Goal: Task Accomplishment & Management: Complete application form

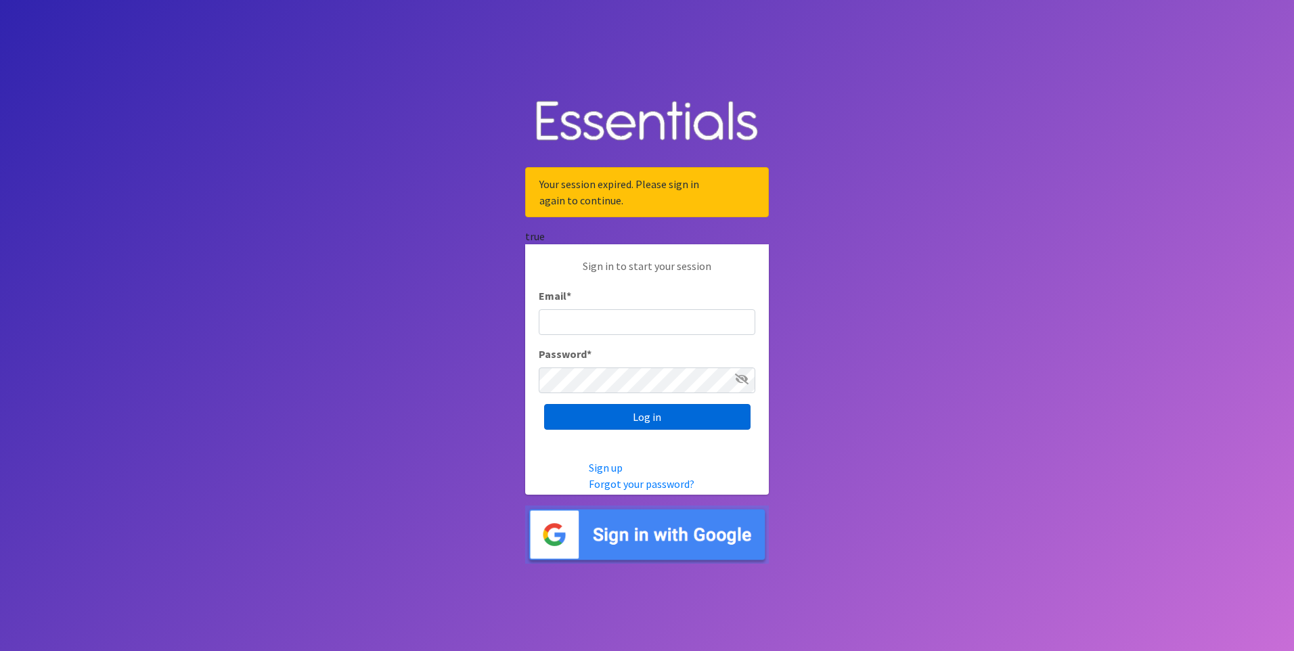
type input "[PERSON_NAME][EMAIL_ADDRESS][DOMAIN_NAME]"
click at [566, 418] on input "Log in" at bounding box center [647, 417] width 206 height 26
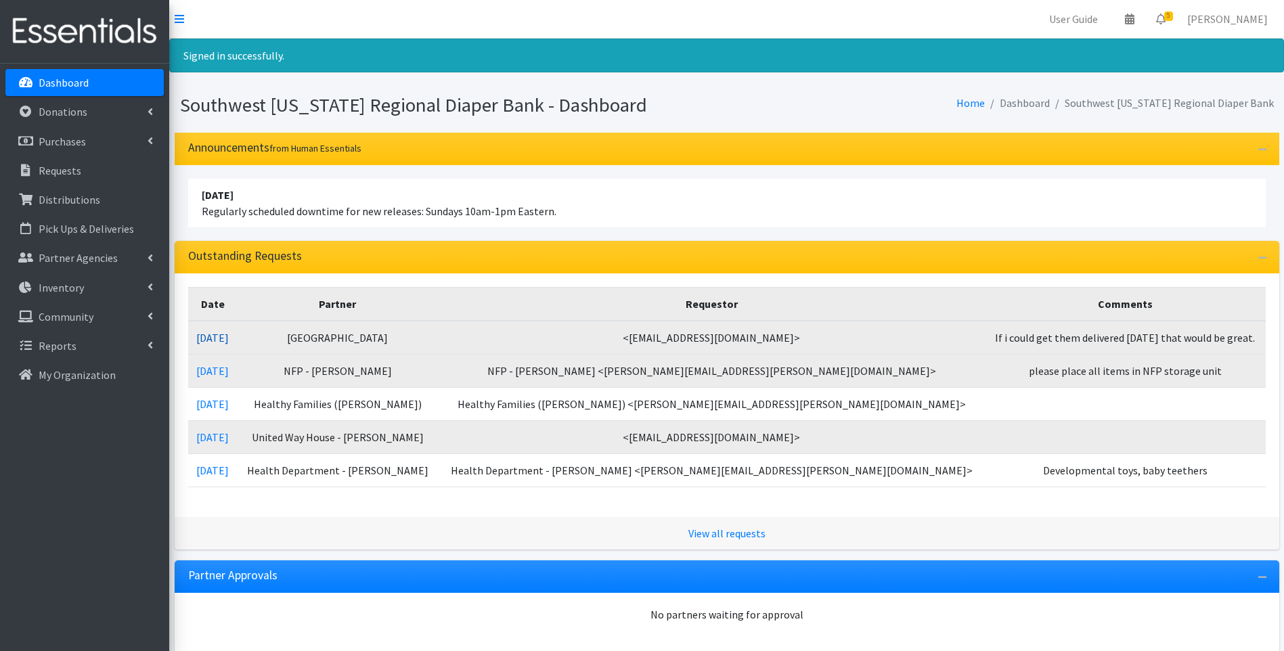
click at [229, 335] on link "10/01/2025" at bounding box center [212, 338] width 32 height 14
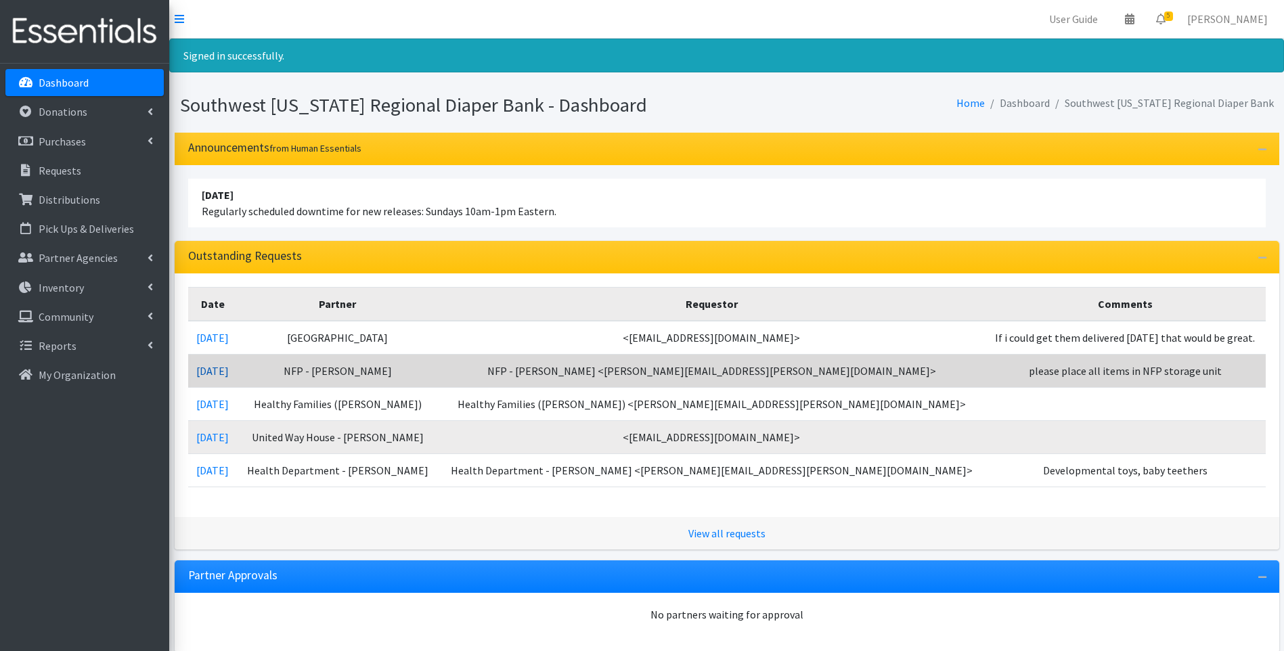
click at [229, 365] on link "10/01/2025" at bounding box center [212, 371] width 32 height 14
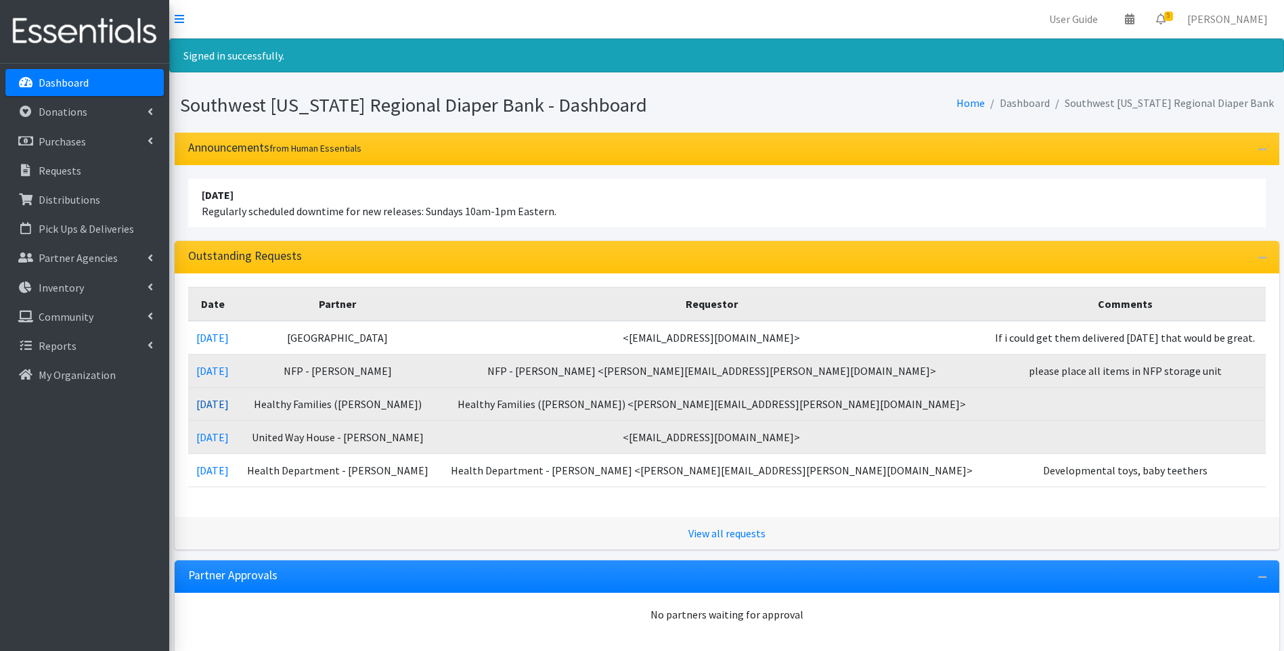
click at [227, 402] on link "09/29/2025" at bounding box center [212, 404] width 32 height 14
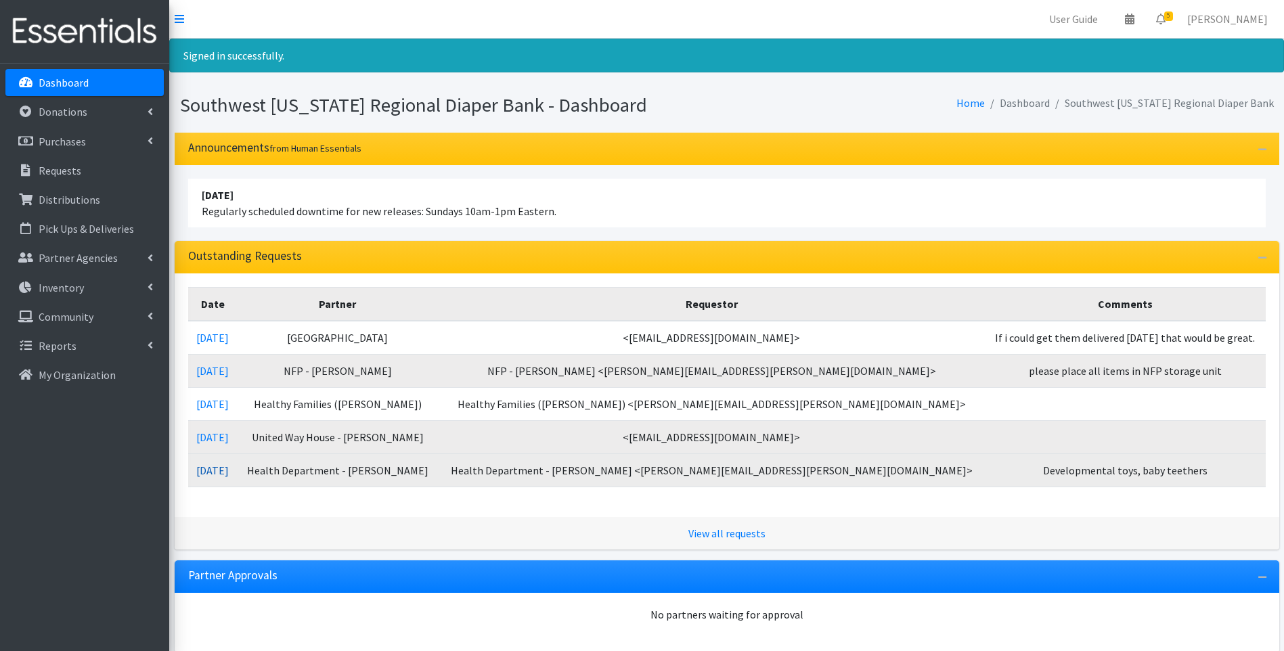
click at [229, 470] on link "[DATE]" at bounding box center [212, 471] width 32 height 14
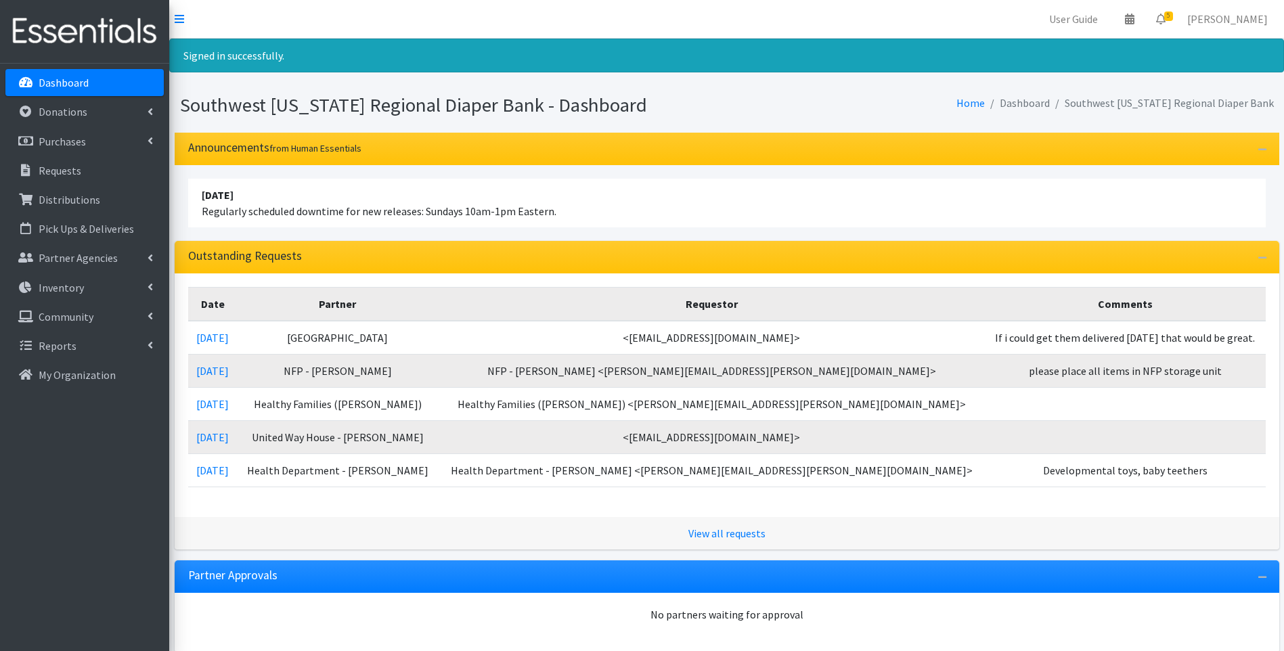
drag, startPoint x: 554, startPoint y: 211, endPoint x: 544, endPoint y: 217, distance: 11.3
click at [547, 215] on li "April 16 2023 Regularly scheduled downtime for new releases: Sundays 10am-1pm E…" at bounding box center [726, 203] width 1077 height 49
drag, startPoint x: 544, startPoint y: 217, endPoint x: 567, endPoint y: 214, distance: 23.3
click at [569, 214] on li "April 16 2023 Regularly scheduled downtime for new releases: Sundays 10am-1pm E…" at bounding box center [726, 203] width 1077 height 49
drag, startPoint x: 200, startPoint y: 208, endPoint x: 558, endPoint y: 204, distance: 358.0
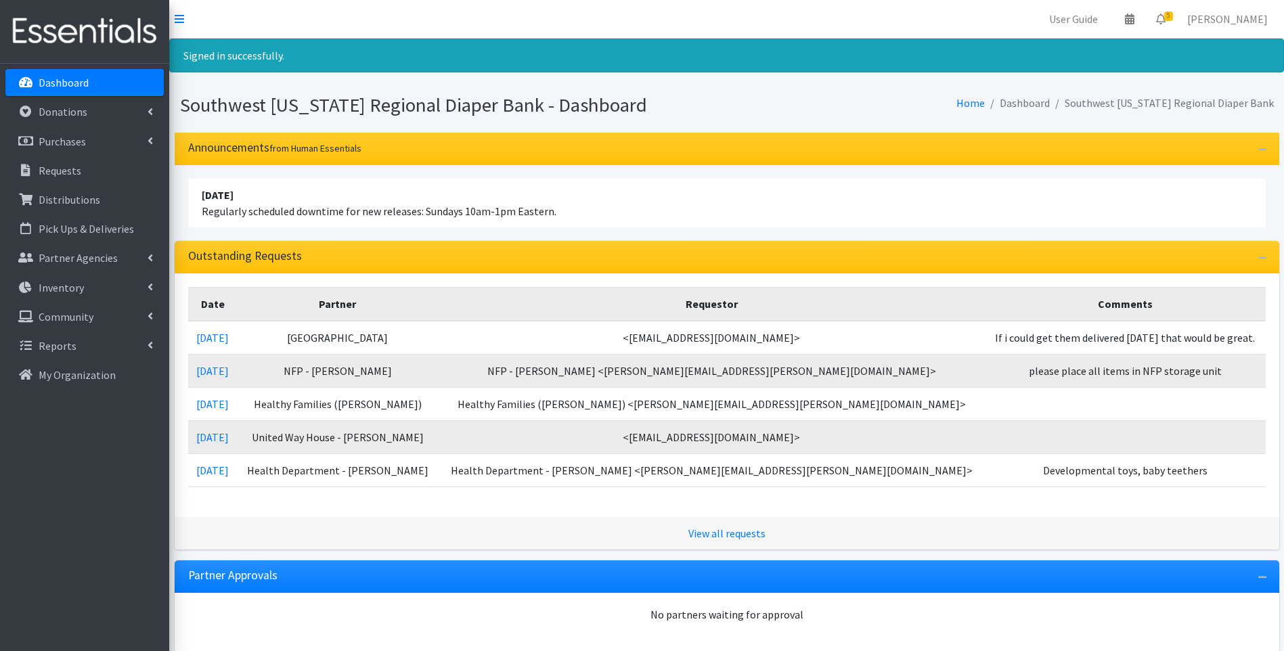
click at [558, 204] on li "April 16 2023 Regularly scheduled downtime for new releases: Sundays 10am-1pm E…" at bounding box center [726, 203] width 1077 height 49
drag, startPoint x: 558, startPoint y: 204, endPoint x: 611, endPoint y: 213, distance: 54.1
click at [611, 213] on li "April 16 2023 Regularly scheduled downtime for new releases: Sundays 10am-1pm E…" at bounding box center [726, 203] width 1077 height 49
click at [605, 211] on li "April 16 2023 Regularly scheduled downtime for new releases: Sundays 10am-1pm E…" at bounding box center [726, 203] width 1077 height 49
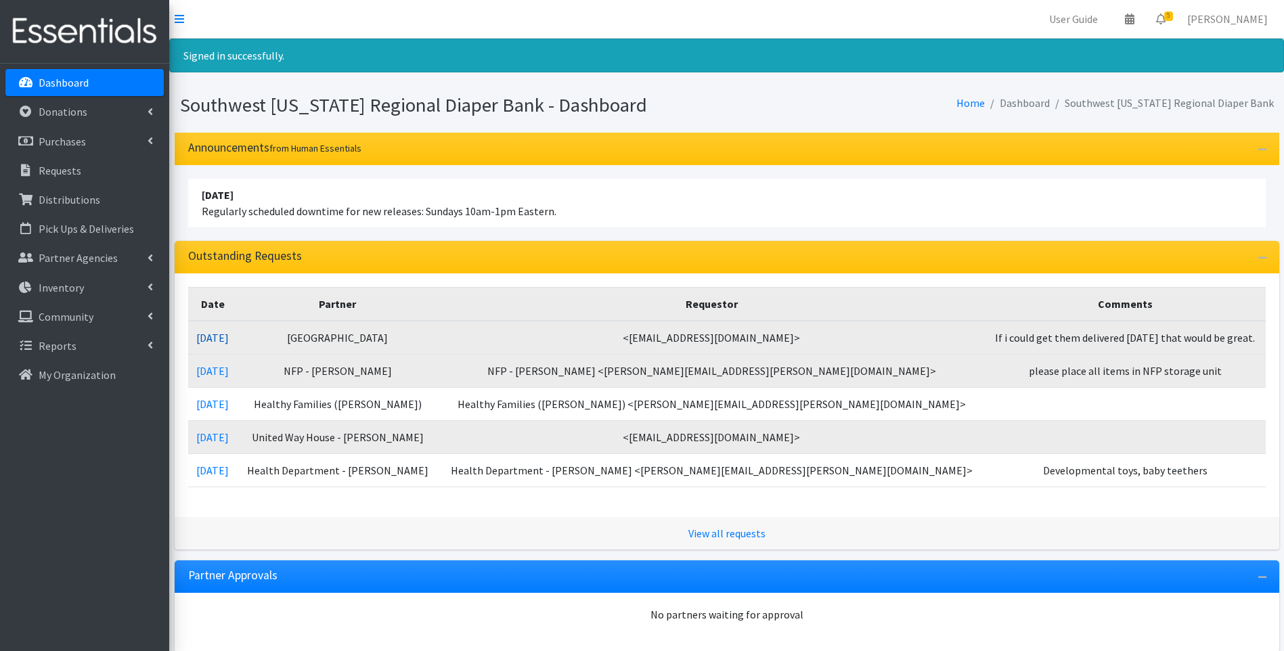
click at [229, 331] on link "10/01/2025" at bounding box center [212, 338] width 32 height 14
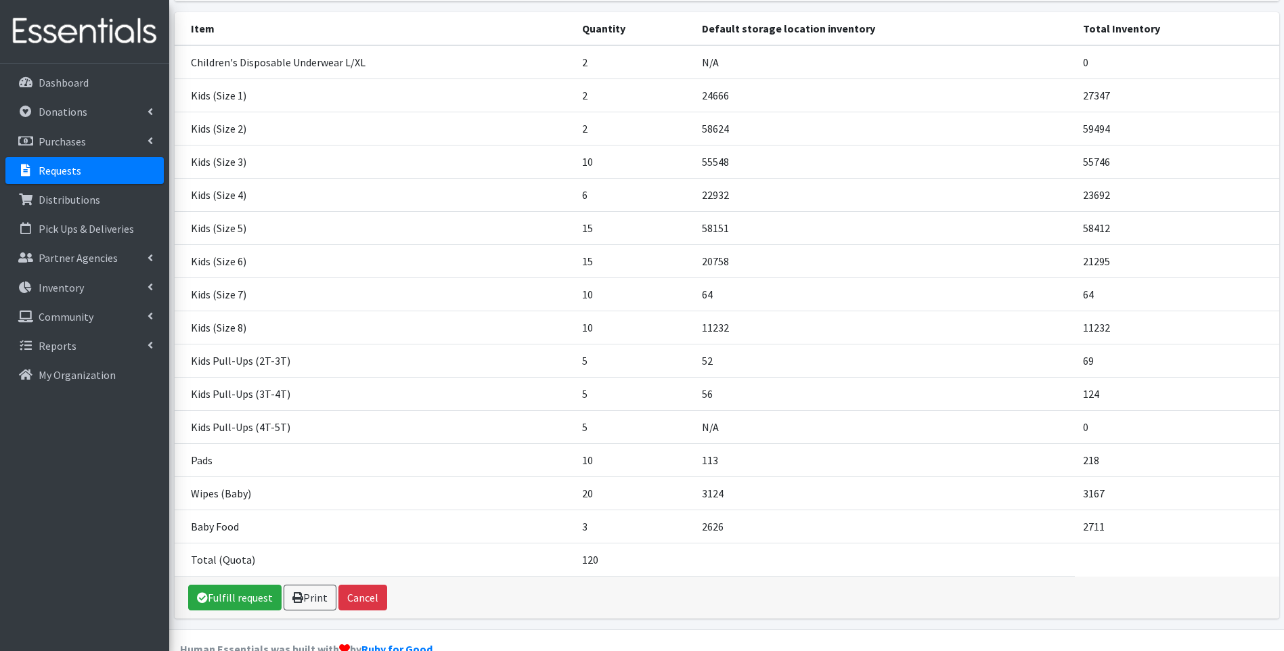
scroll to position [214, 0]
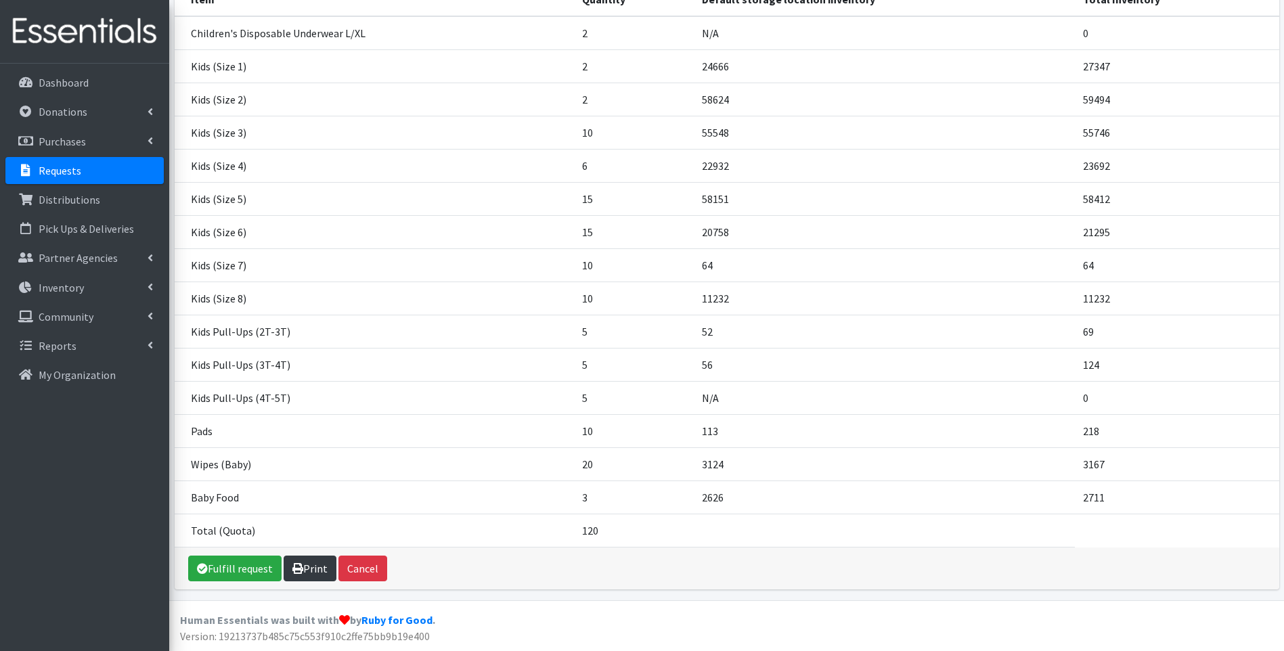
click at [313, 567] on link "Print" at bounding box center [310, 569] width 53 height 26
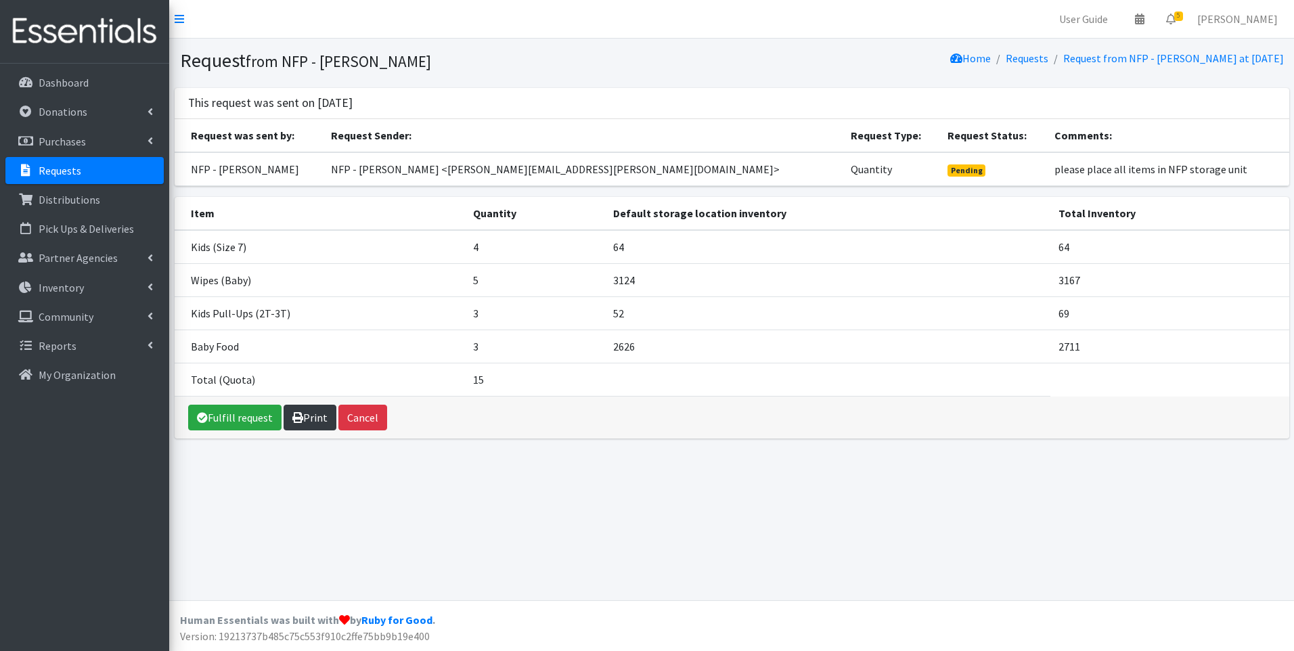
click at [300, 418] on icon at bounding box center [297, 417] width 11 height 11
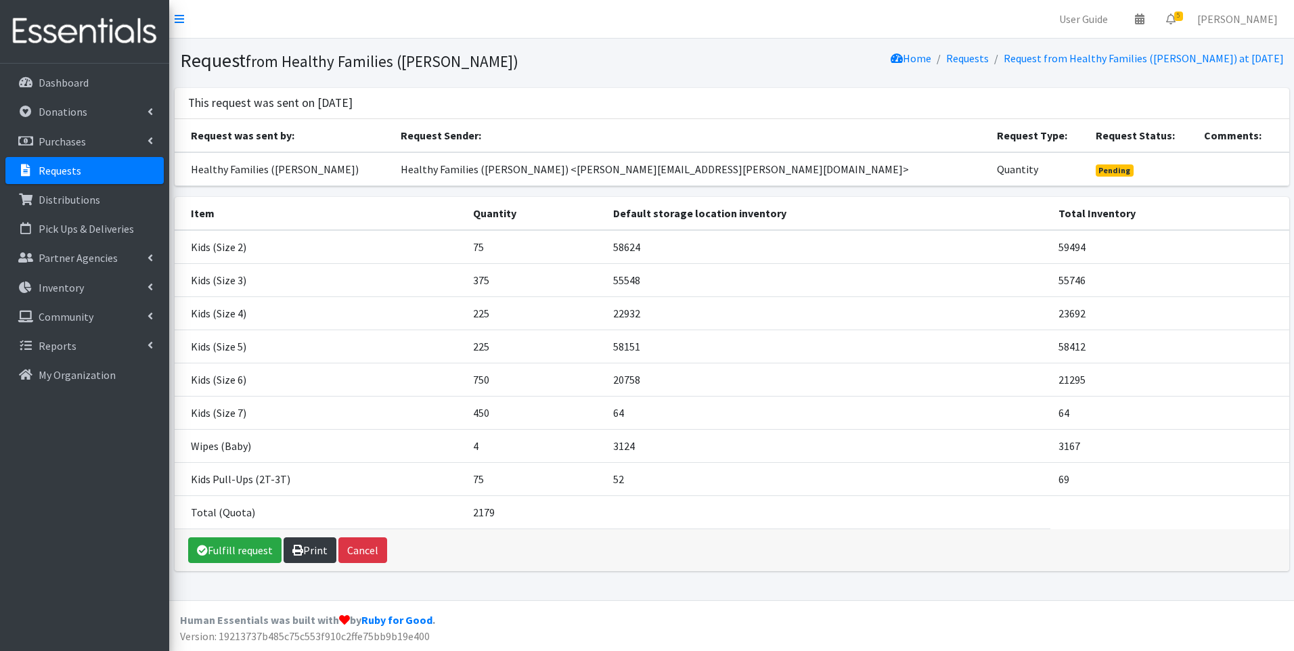
click at [311, 553] on link "Print" at bounding box center [310, 550] width 53 height 26
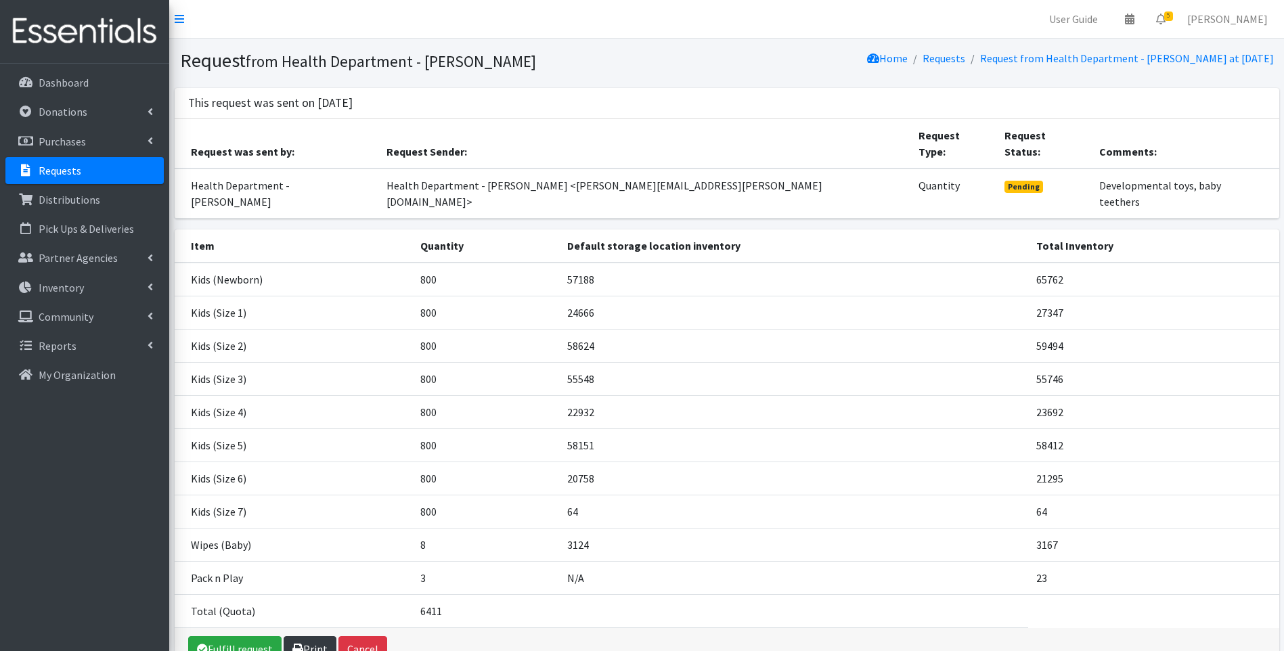
click at [315, 636] on link "Print" at bounding box center [310, 649] width 53 height 26
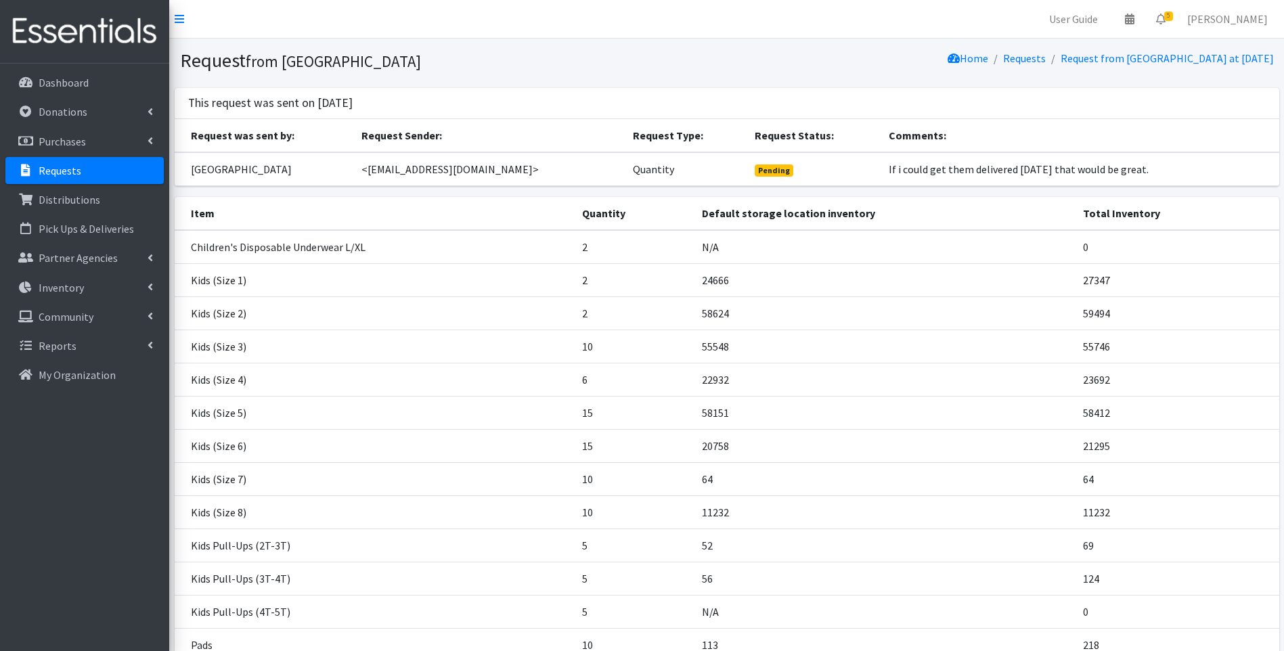
scroll to position [214, 0]
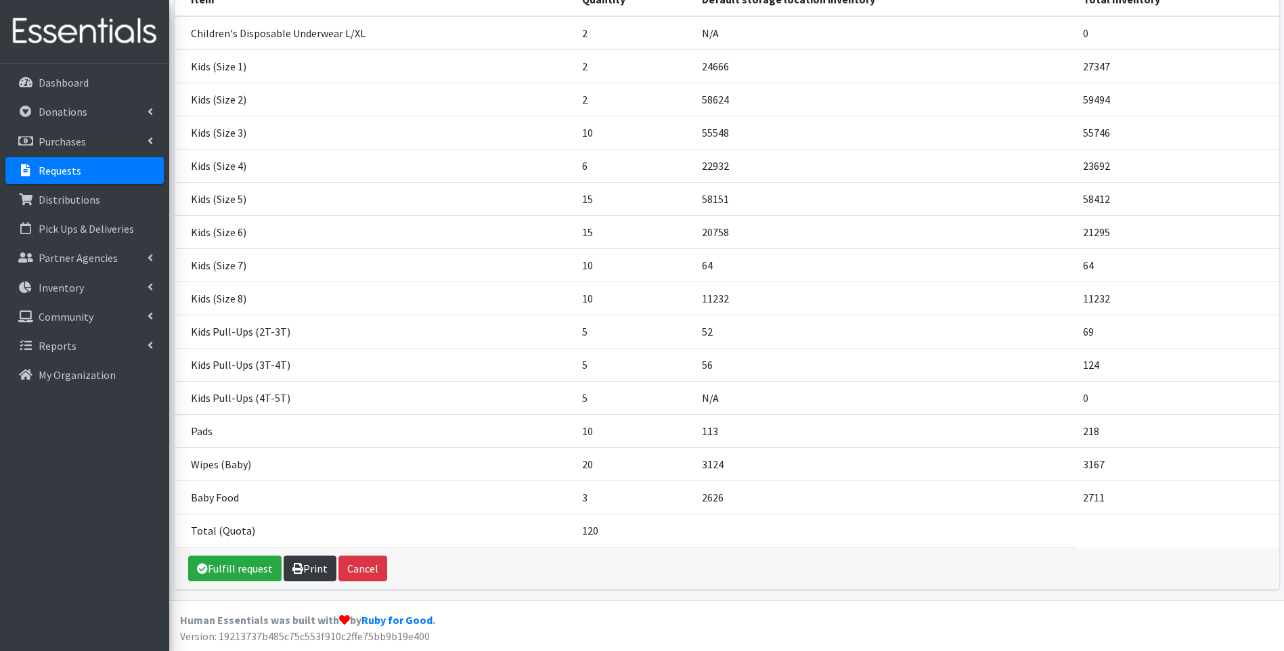
click at [304, 570] on link "Print" at bounding box center [310, 569] width 53 height 26
click at [85, 22] on img at bounding box center [84, 31] width 158 height 45
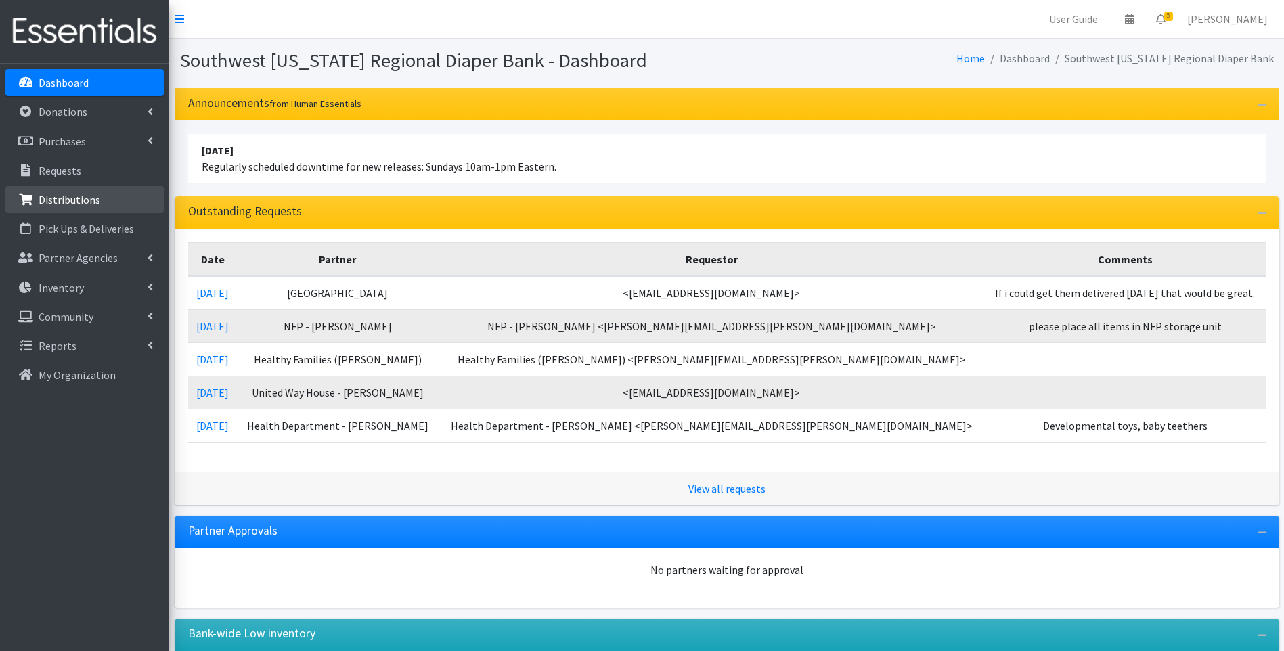
click at [93, 196] on p "Distributions" at bounding box center [70, 200] width 62 height 14
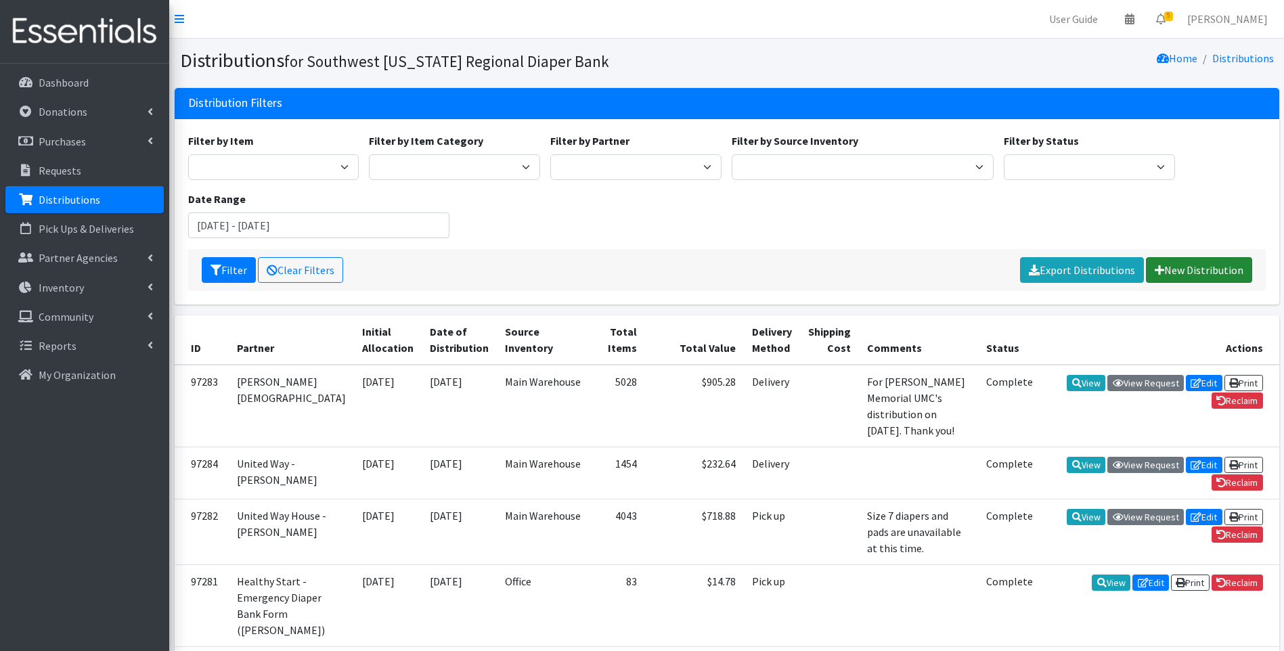
click at [1193, 272] on link "New Distribution" at bounding box center [1199, 270] width 106 height 26
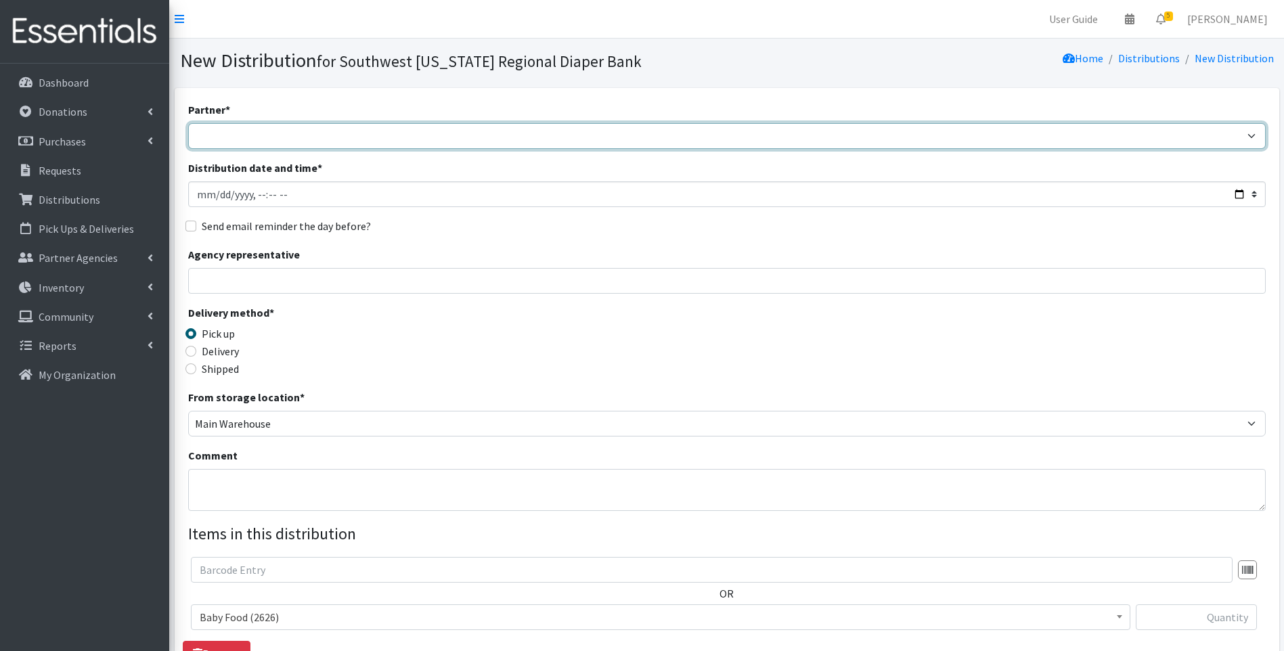
click at [520, 142] on select "ACT Abuse Counseling & Treatment Bayshore Fire Department [PERSON_NAME][GEOGRAP…" at bounding box center [726, 136] width 1077 height 26
select select "3690"
click at [188, 123] on select "ACT Abuse Counseling & Treatment Bayshore Fire Department [PERSON_NAME][GEOGRAP…" at bounding box center [726, 136] width 1077 height 26
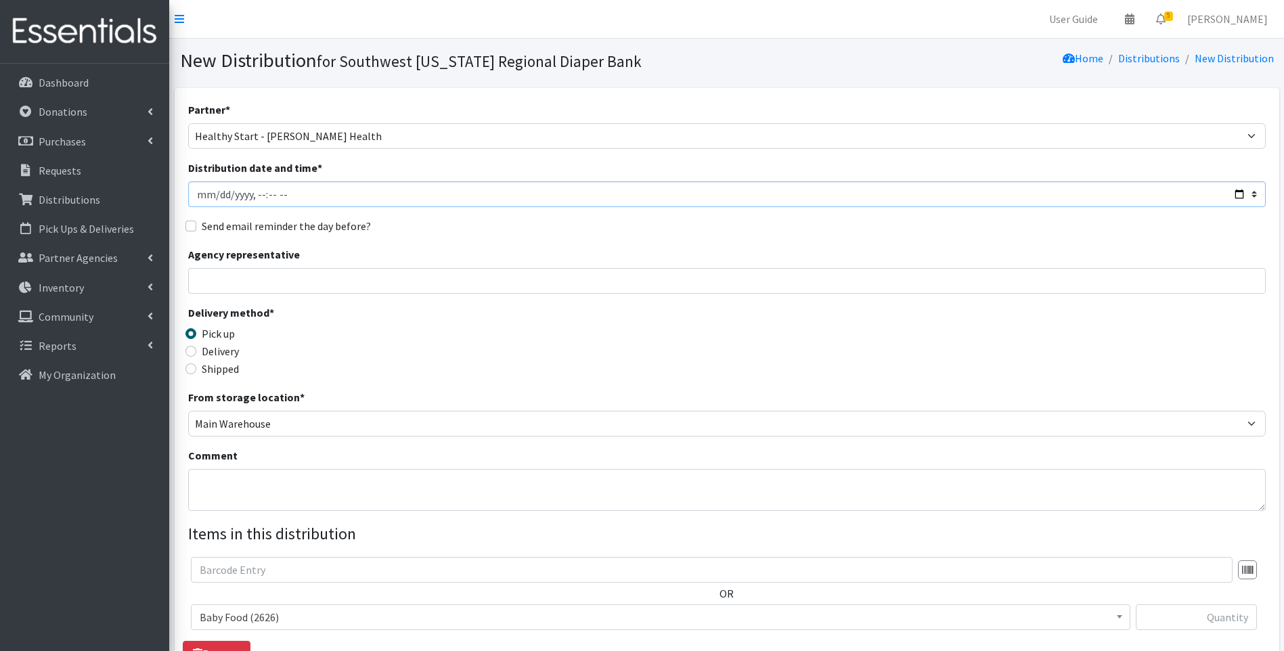
click at [1236, 197] on input "Distribution date and time *" at bounding box center [726, 194] width 1077 height 26
type input "[DATE]T09:30"
click at [516, 334] on div "Delivery method * Pick up Delivery Shipped Shipping cost" at bounding box center [726, 347] width 1077 height 85
click at [200, 352] on div "Delivery" at bounding box center [322, 351] width 269 height 16
click at [194, 349] on input "Delivery" at bounding box center [190, 351] width 11 height 11
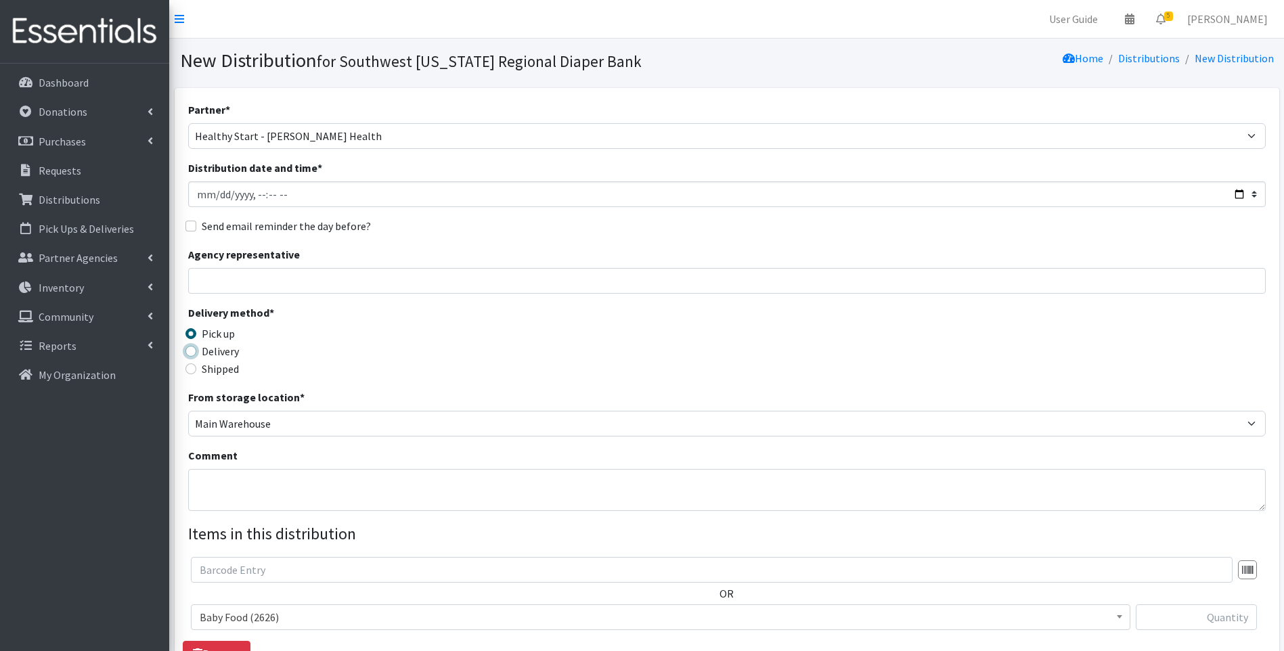
radio input "true"
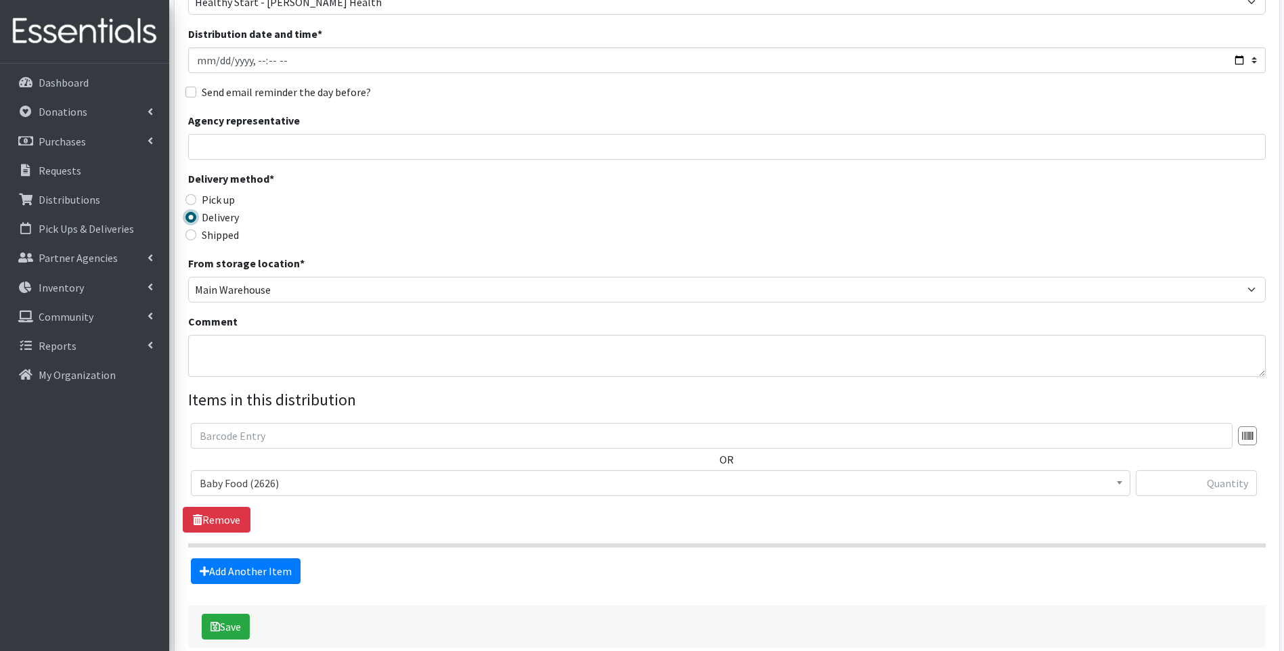
scroll to position [135, 0]
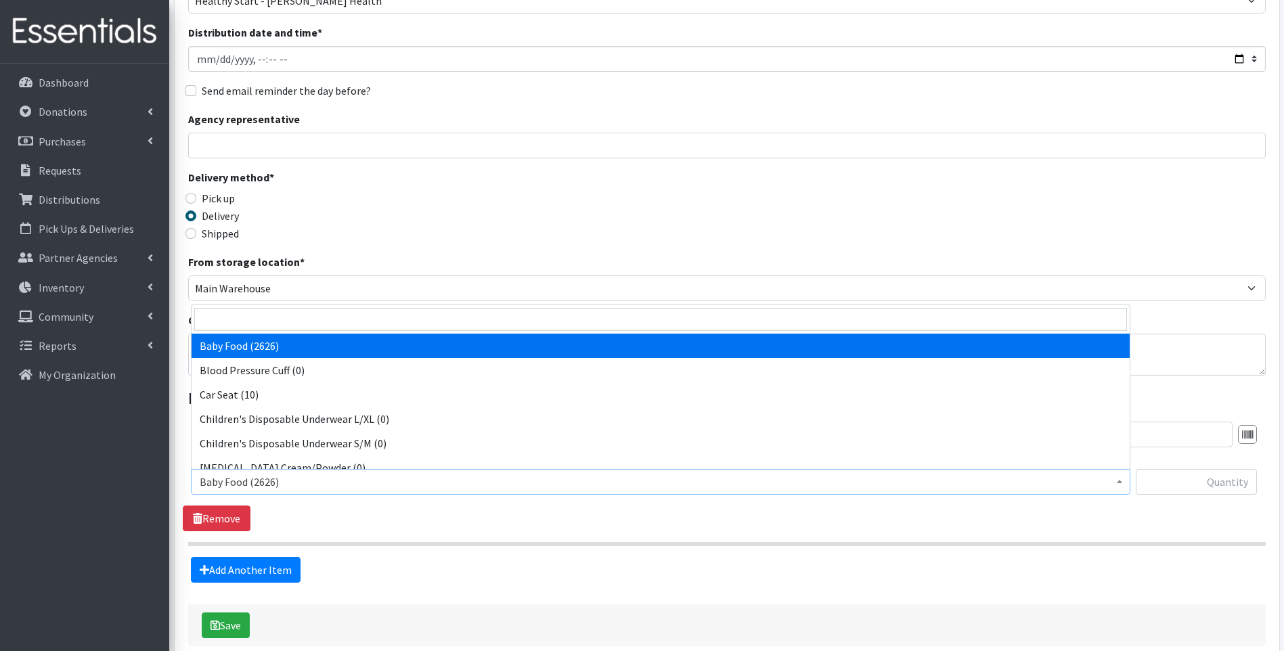
click at [355, 487] on span "Baby Food (2626)" at bounding box center [661, 481] width 922 height 19
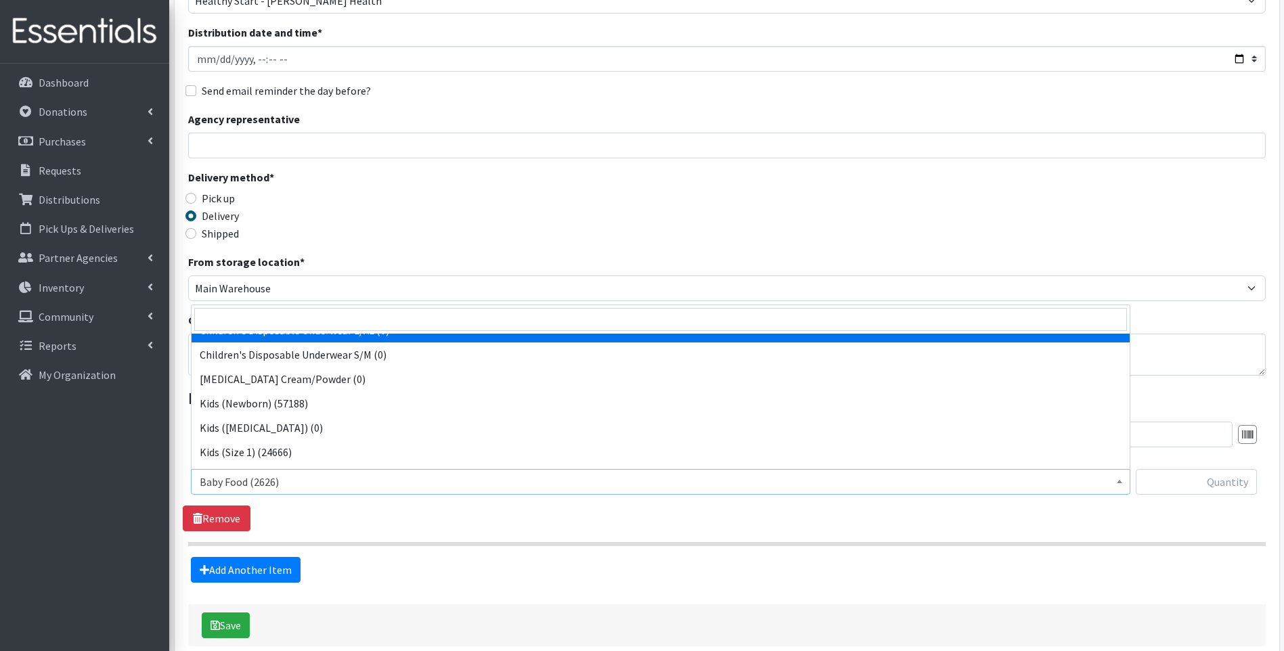
scroll to position [90, 0]
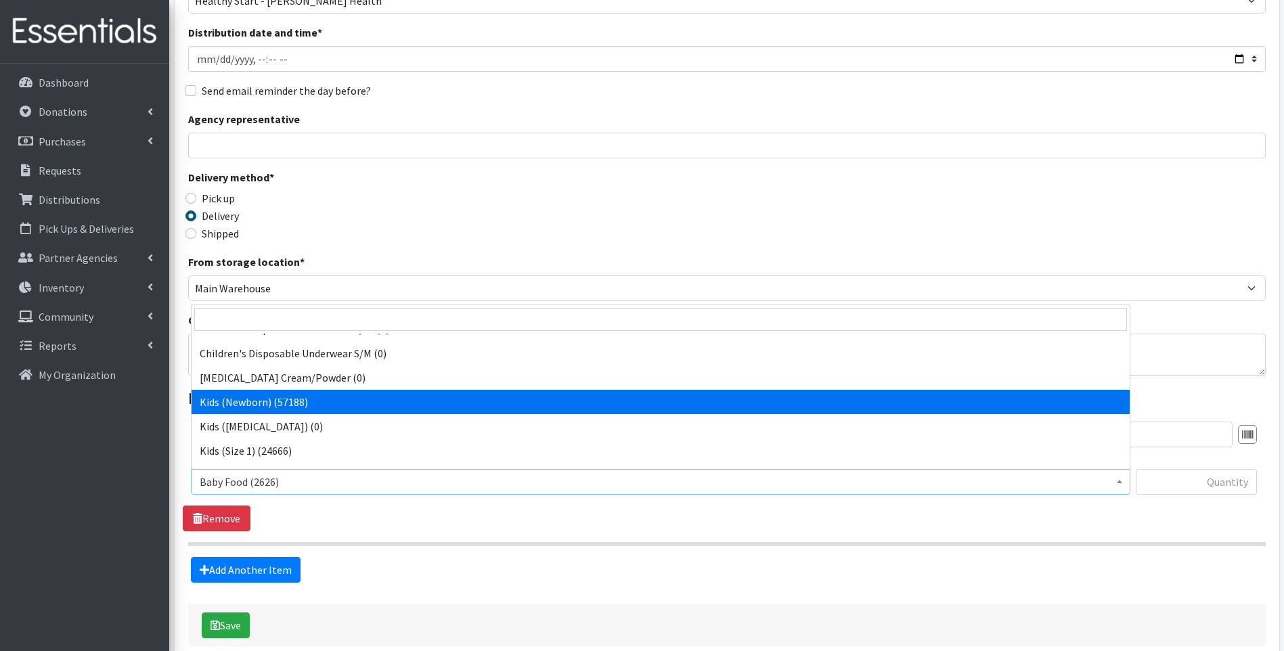
select select "10064"
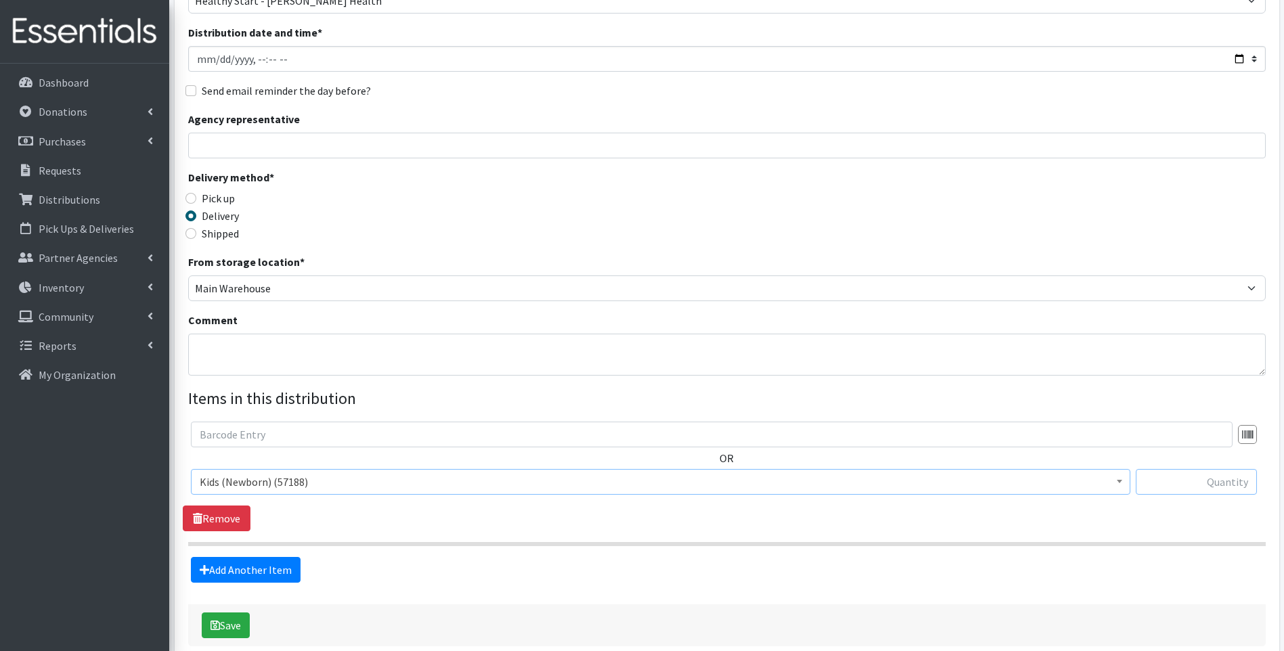
click at [1218, 478] on input "text" at bounding box center [1196, 482] width 121 height 26
type input "2000"
click at [248, 573] on link "Add Another Item" at bounding box center [246, 570] width 110 height 26
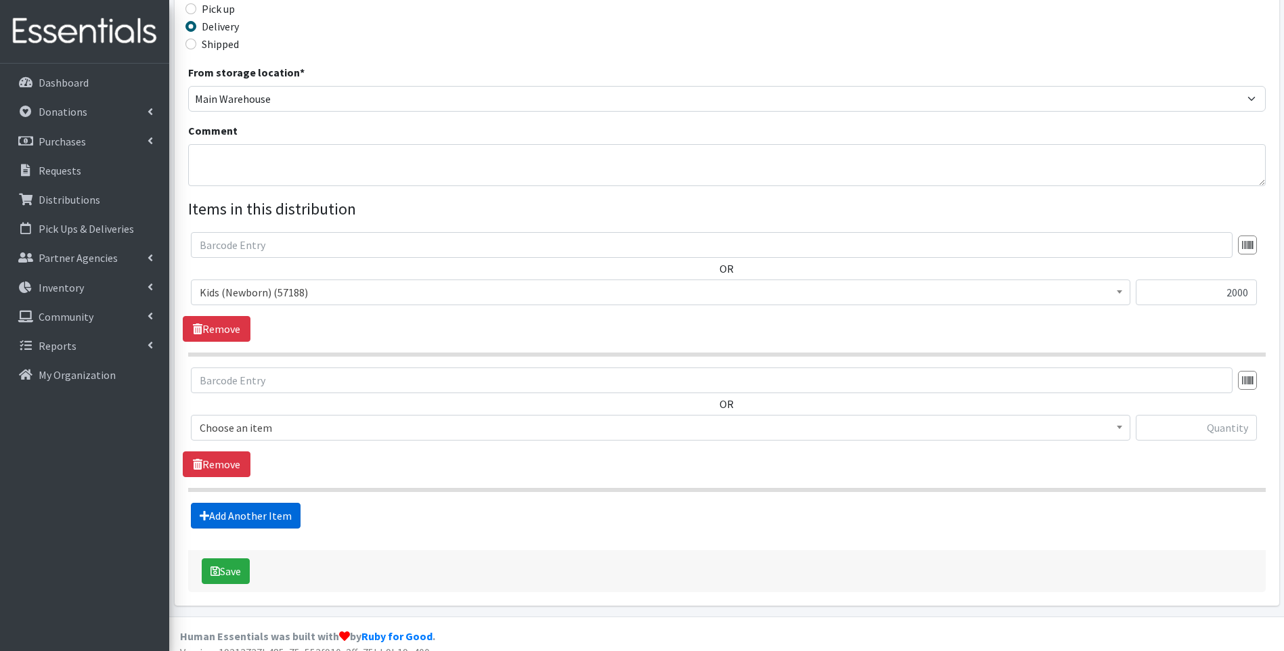
scroll to position [341, 0]
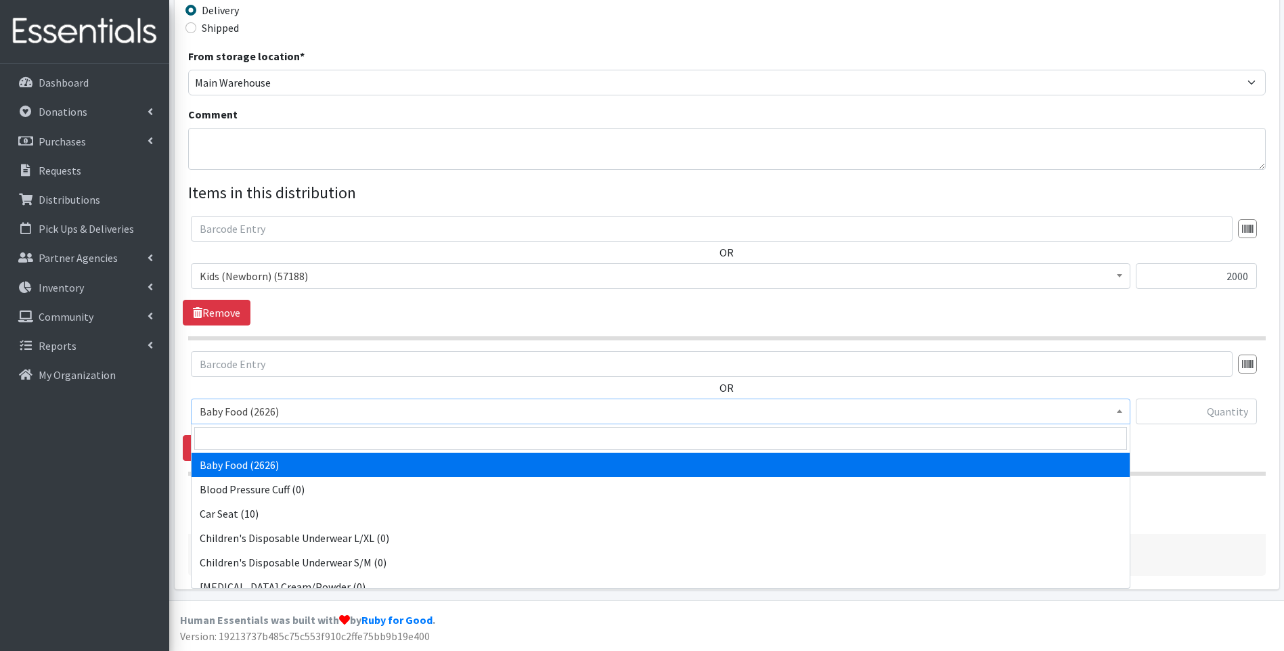
click at [368, 411] on span "Baby Food (2626)" at bounding box center [661, 411] width 922 height 19
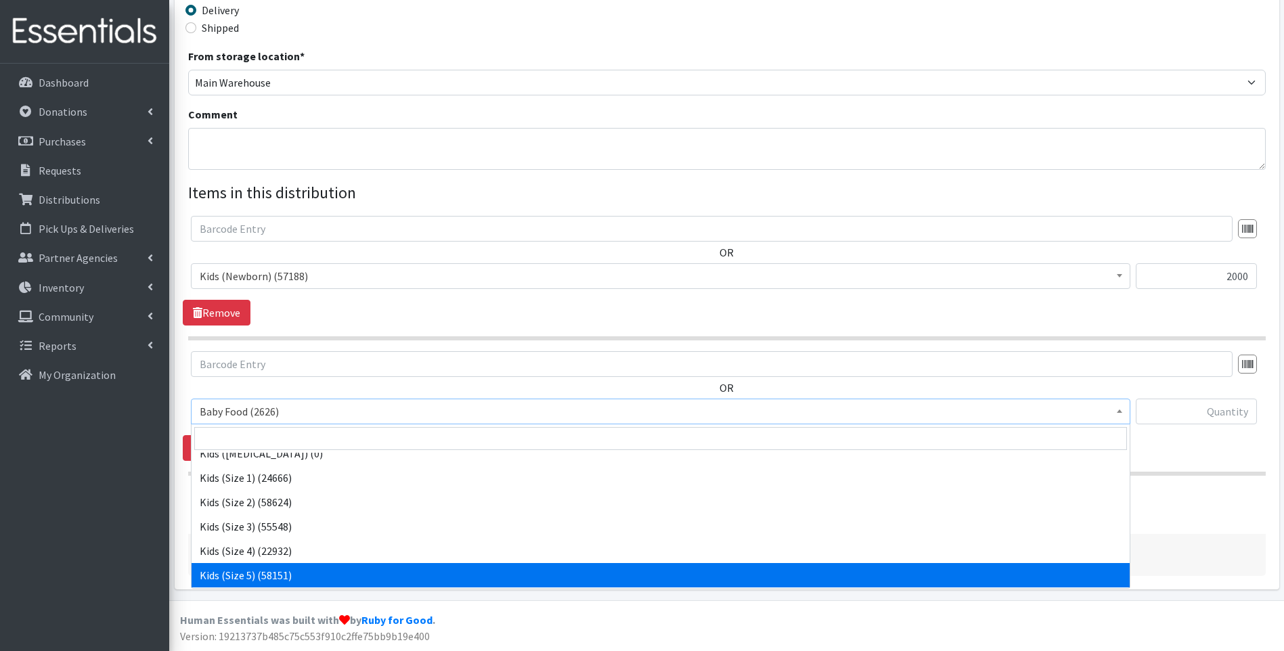
scroll to position [181, 0]
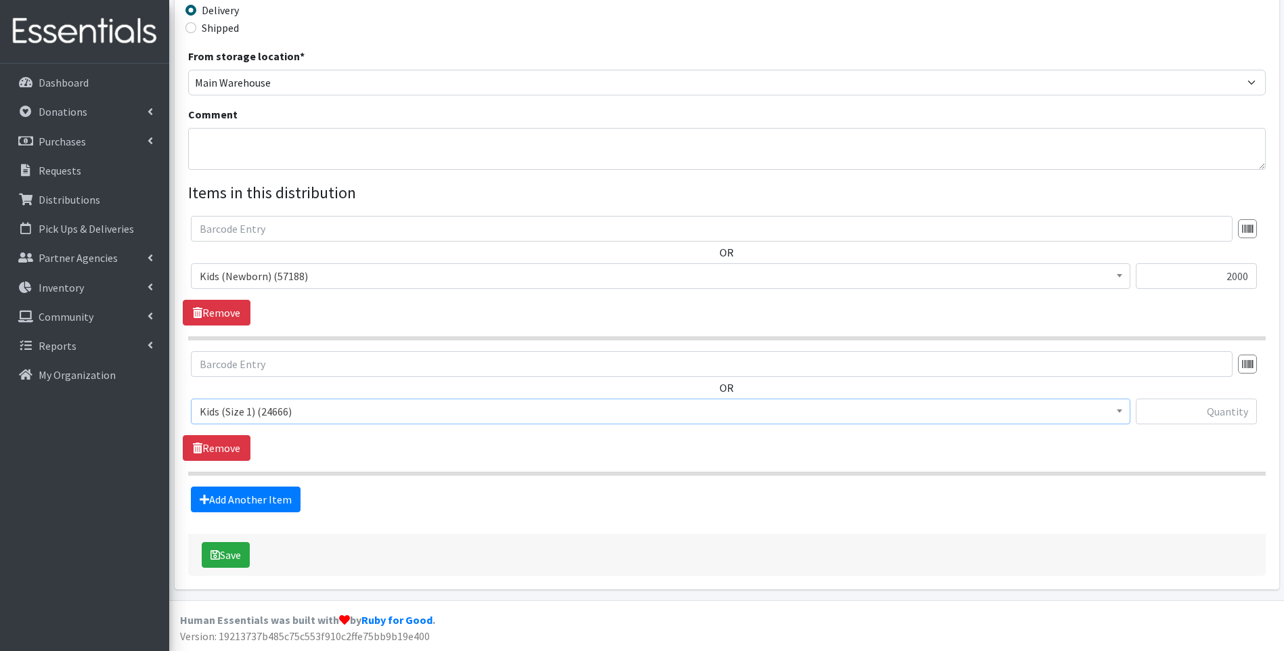
select select "10069"
click at [1227, 414] on input "text" at bounding box center [1196, 412] width 121 height 26
type input "1782"
click at [250, 497] on link "Add Another Item" at bounding box center [246, 500] width 110 height 26
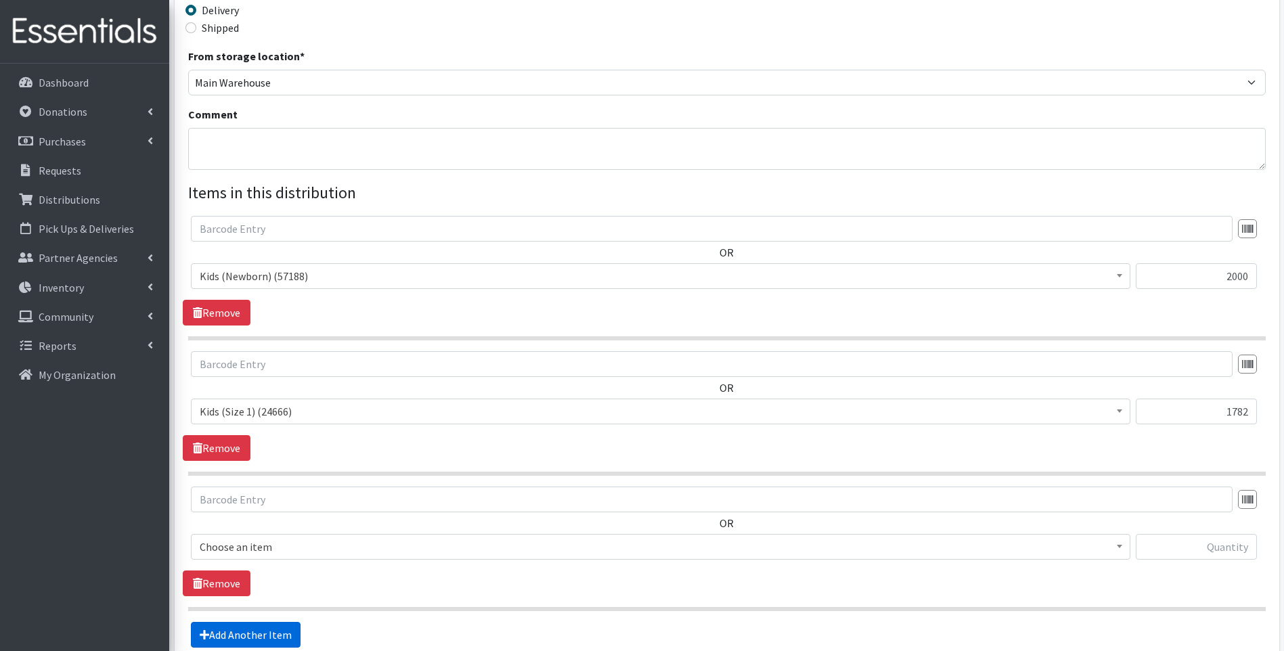
scroll to position [476, 0]
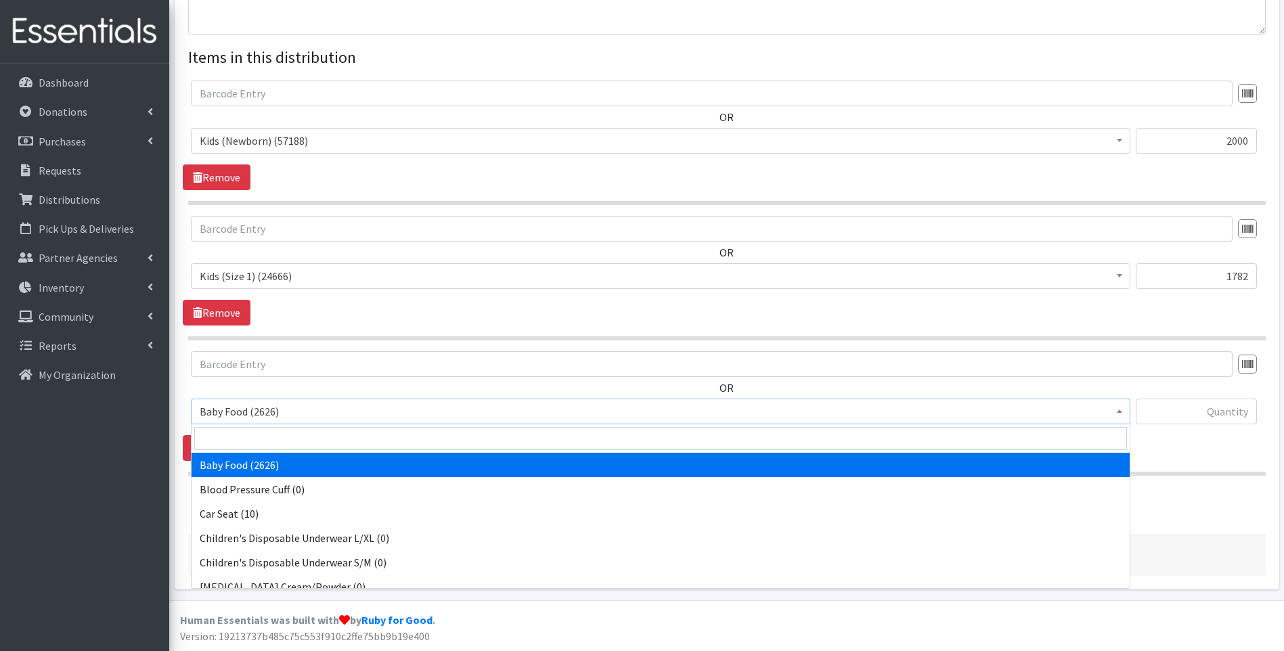
click at [309, 407] on span "Baby Food (2626)" at bounding box center [661, 411] width 922 height 19
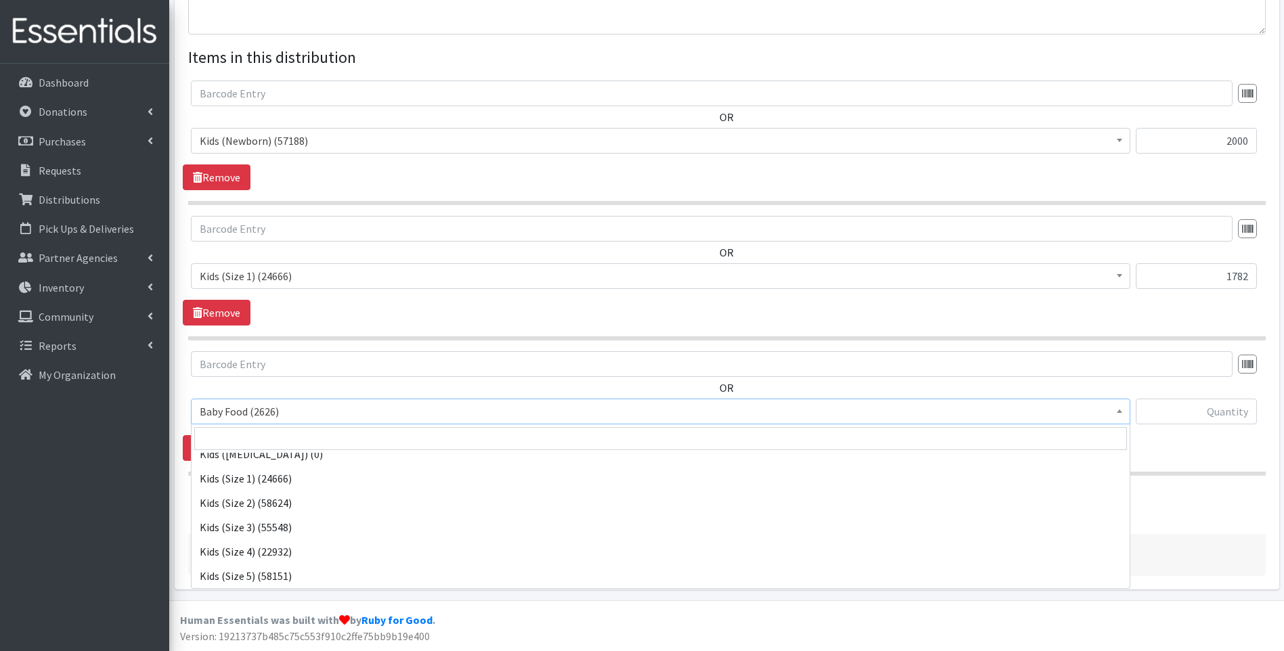
scroll to position [225, 0]
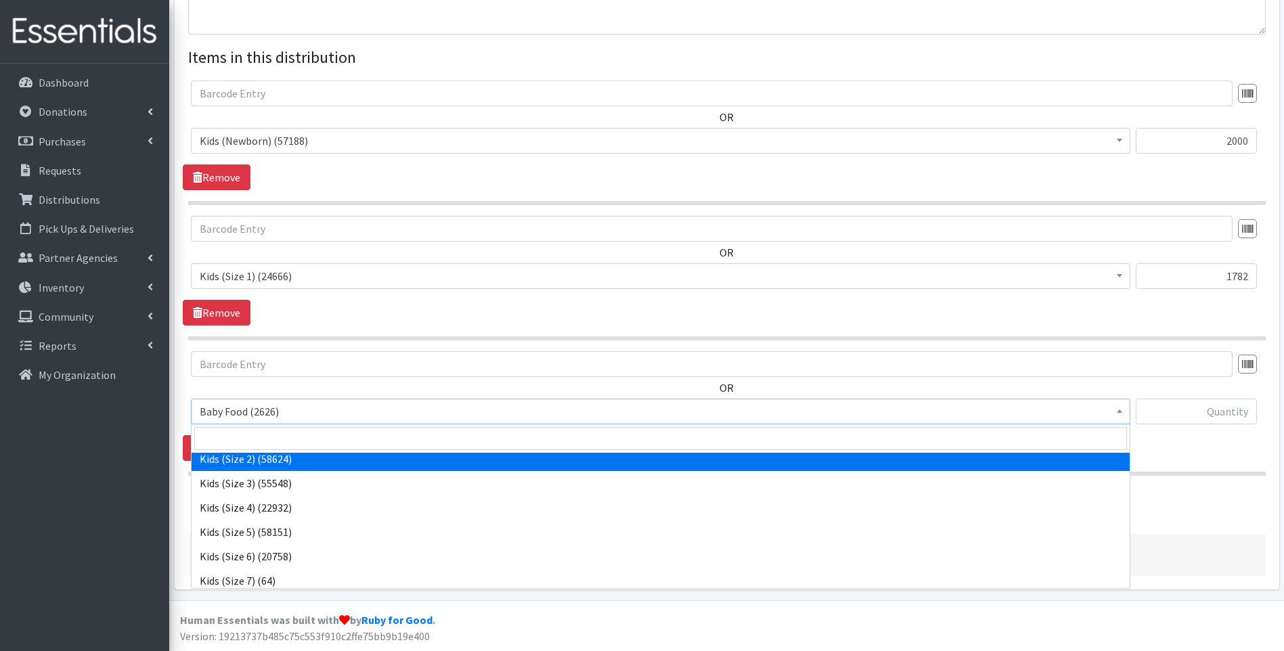
select select "10068"
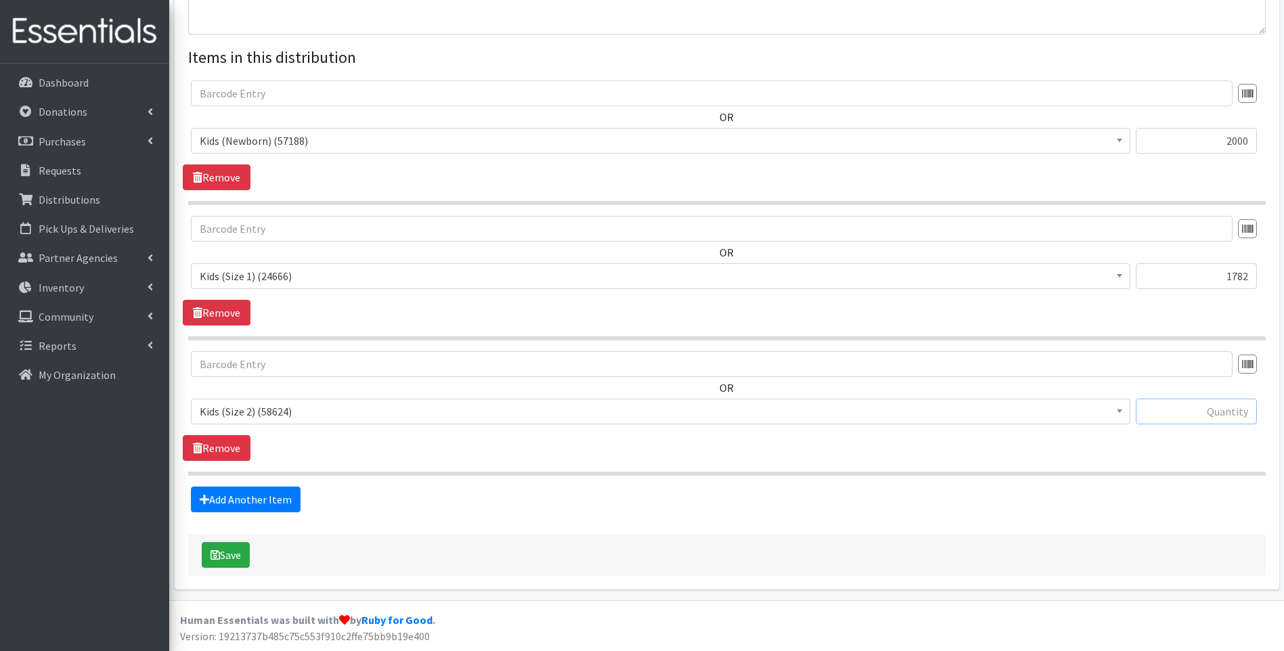
click at [1176, 416] on input "text" at bounding box center [1196, 412] width 121 height 26
type input "1440"
click at [225, 499] on link "Add Another Item" at bounding box center [246, 500] width 110 height 26
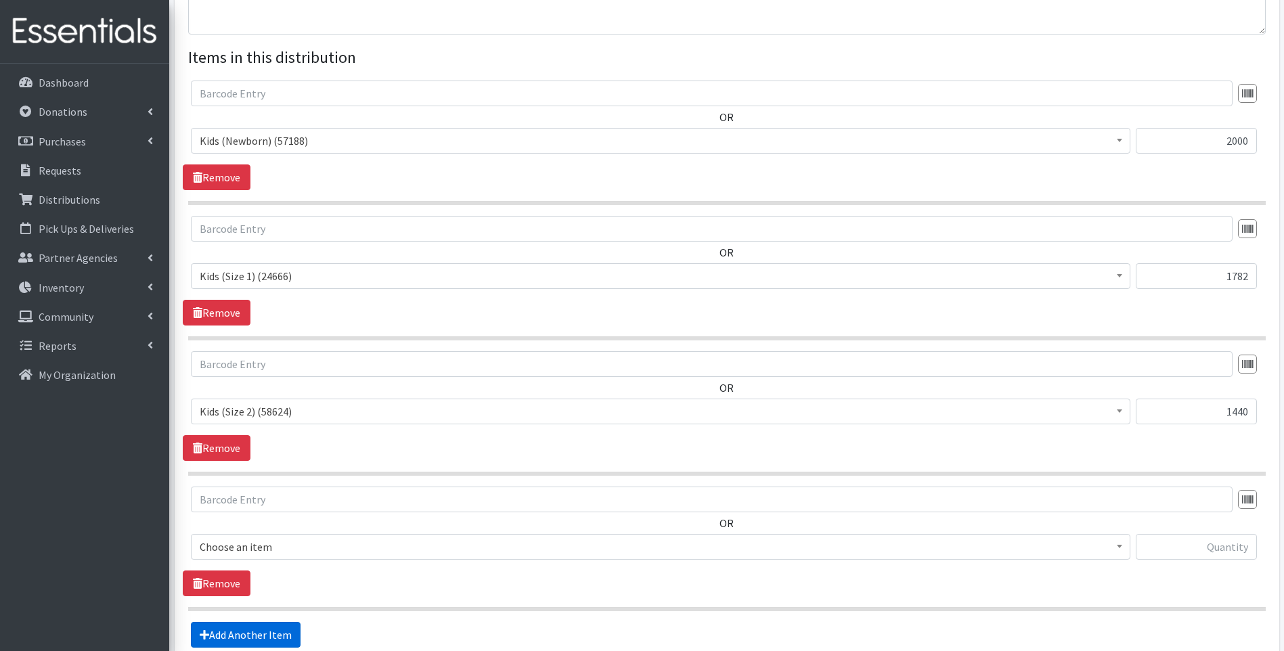
scroll to position [612, 0]
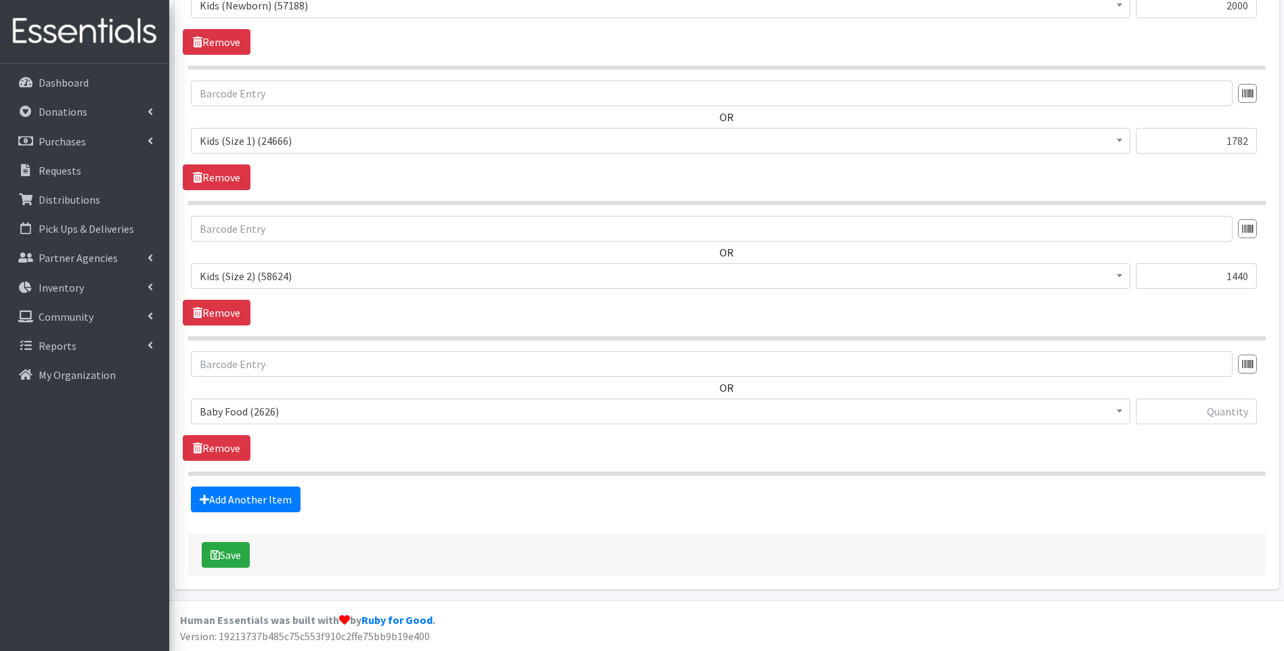
click at [290, 411] on span "Baby Food (2626)" at bounding box center [661, 411] width 922 height 19
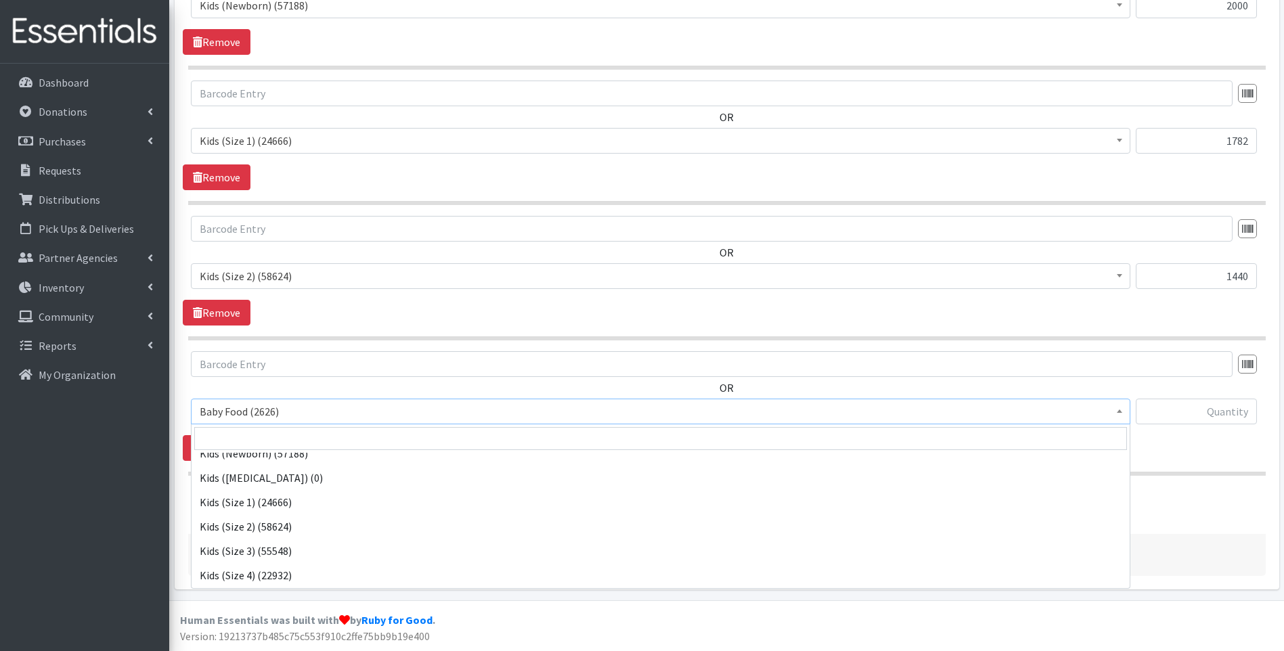
scroll to position [181, 0]
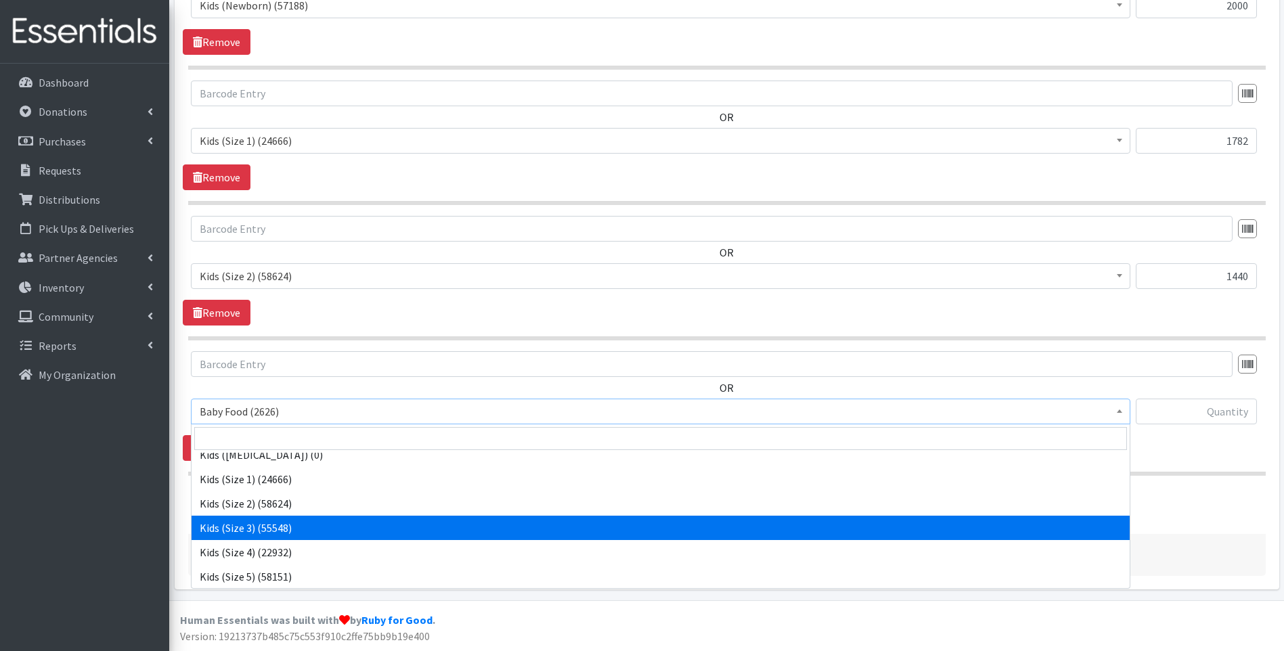
select select "10061"
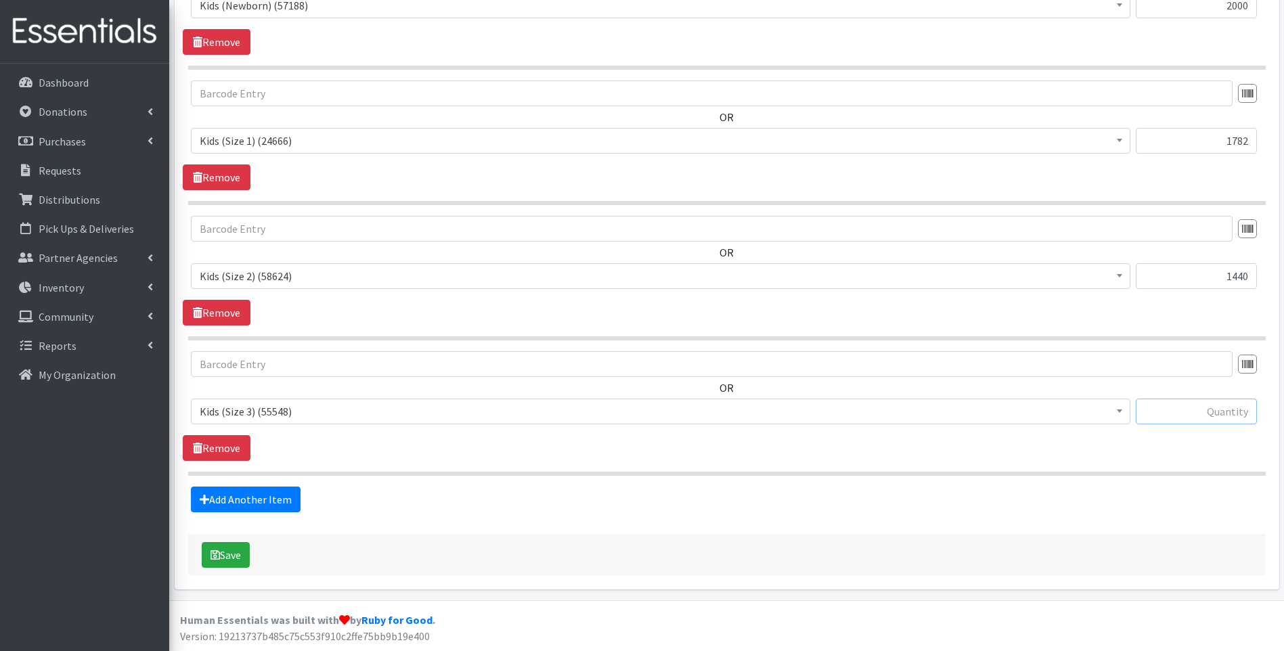
click at [1182, 413] on input "text" at bounding box center [1196, 412] width 121 height 26
type input "1848"
click at [270, 491] on link "Add Another Item" at bounding box center [246, 500] width 110 height 26
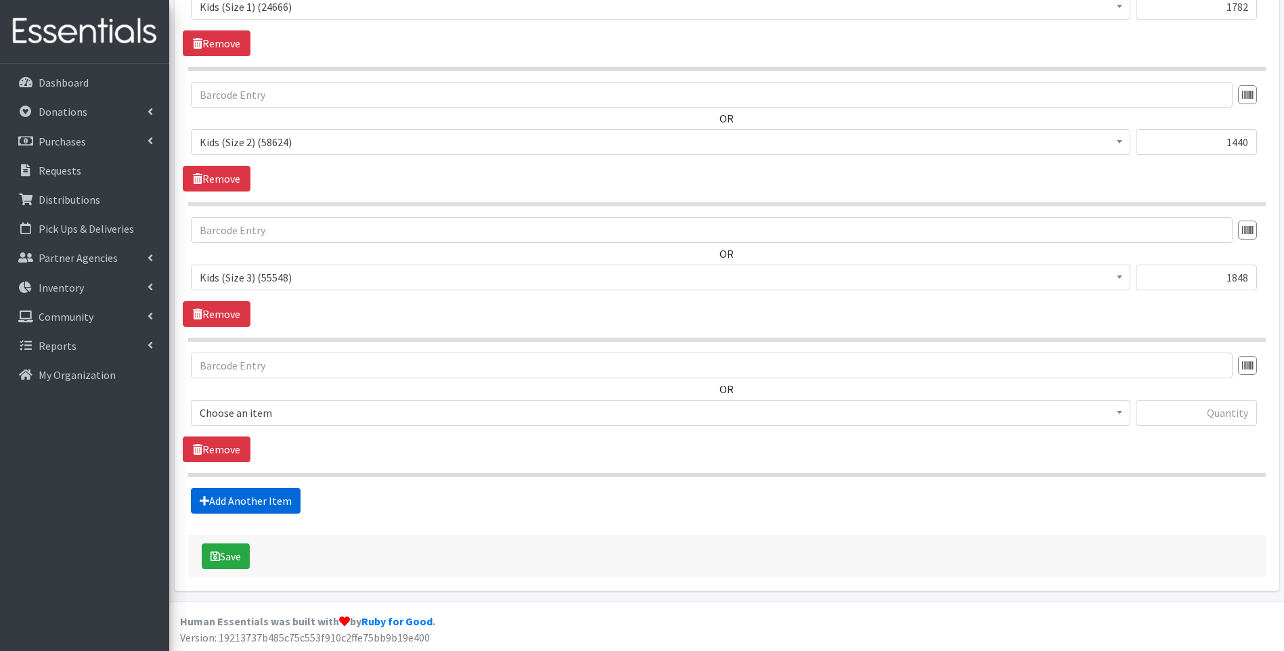
scroll to position [747, 0]
click at [302, 407] on span "Baby Food (2626)" at bounding box center [661, 411] width 922 height 19
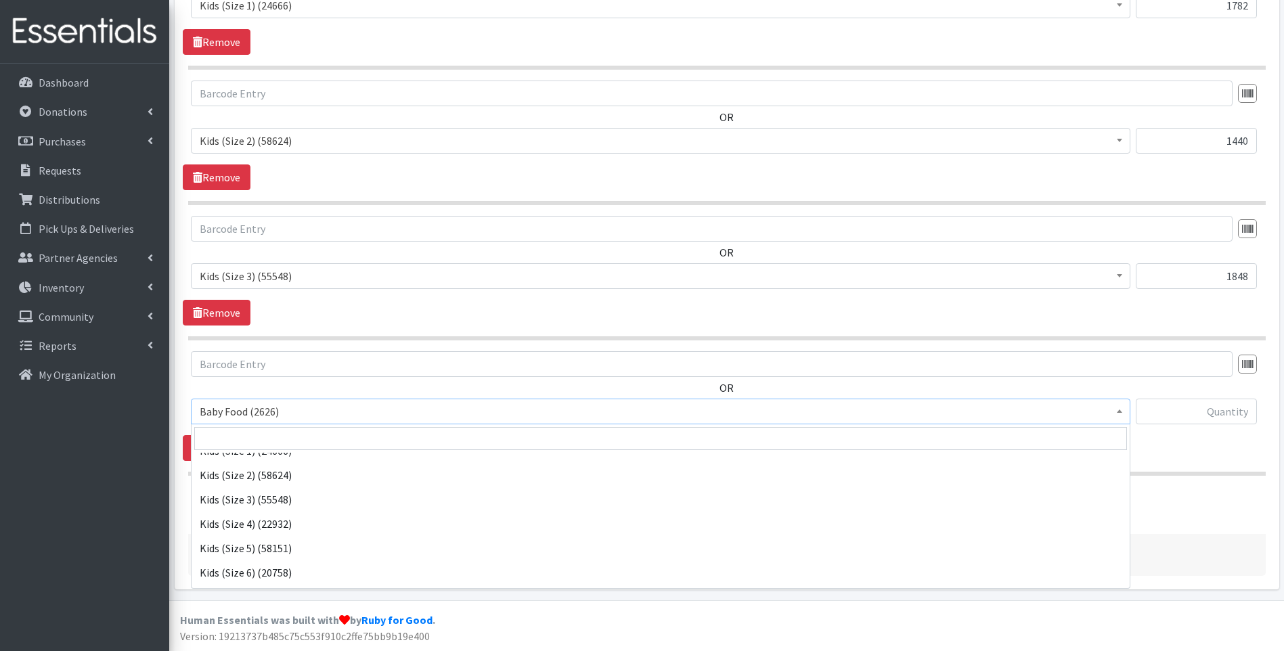
scroll to position [225, 0]
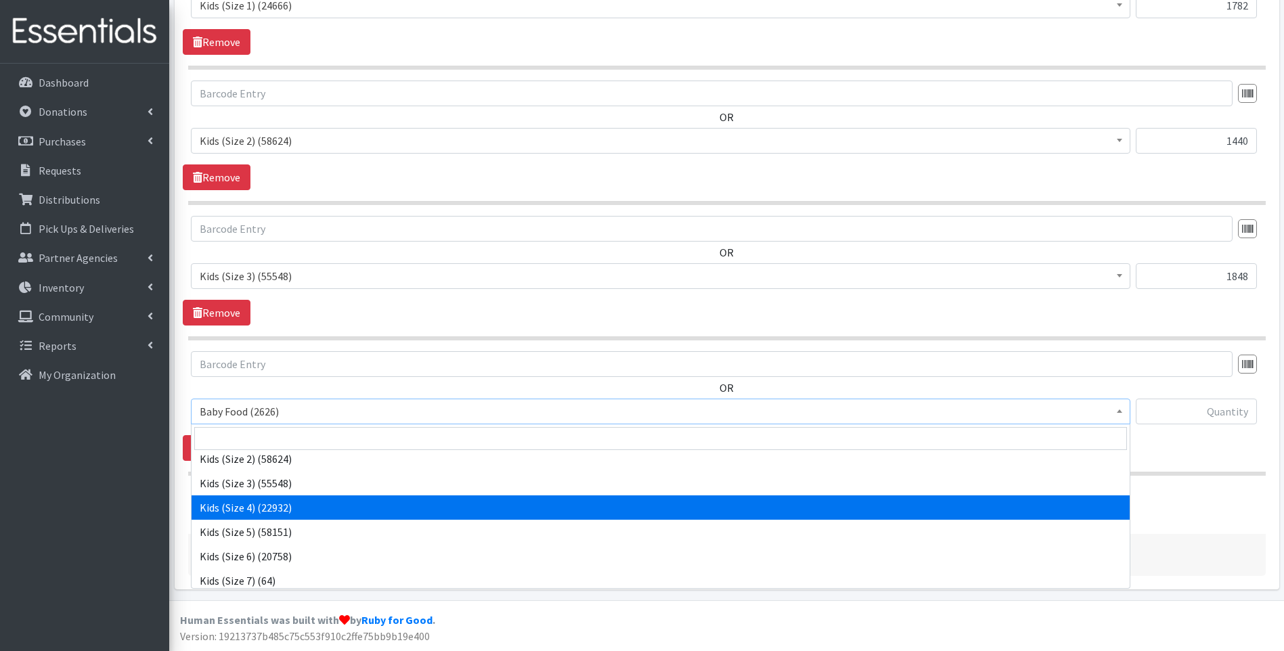
select select "10078"
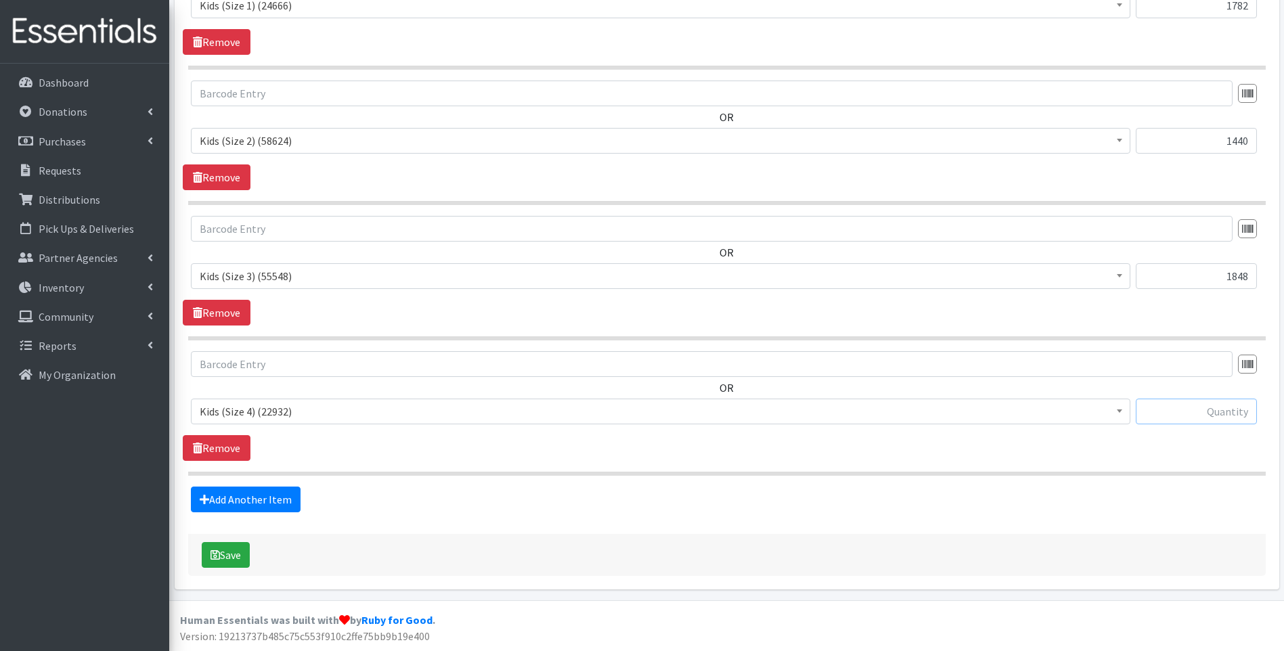
click at [1194, 423] on input "text" at bounding box center [1196, 412] width 121 height 26
type input "2500"
click at [197, 509] on link "Add Another Item" at bounding box center [246, 500] width 110 height 26
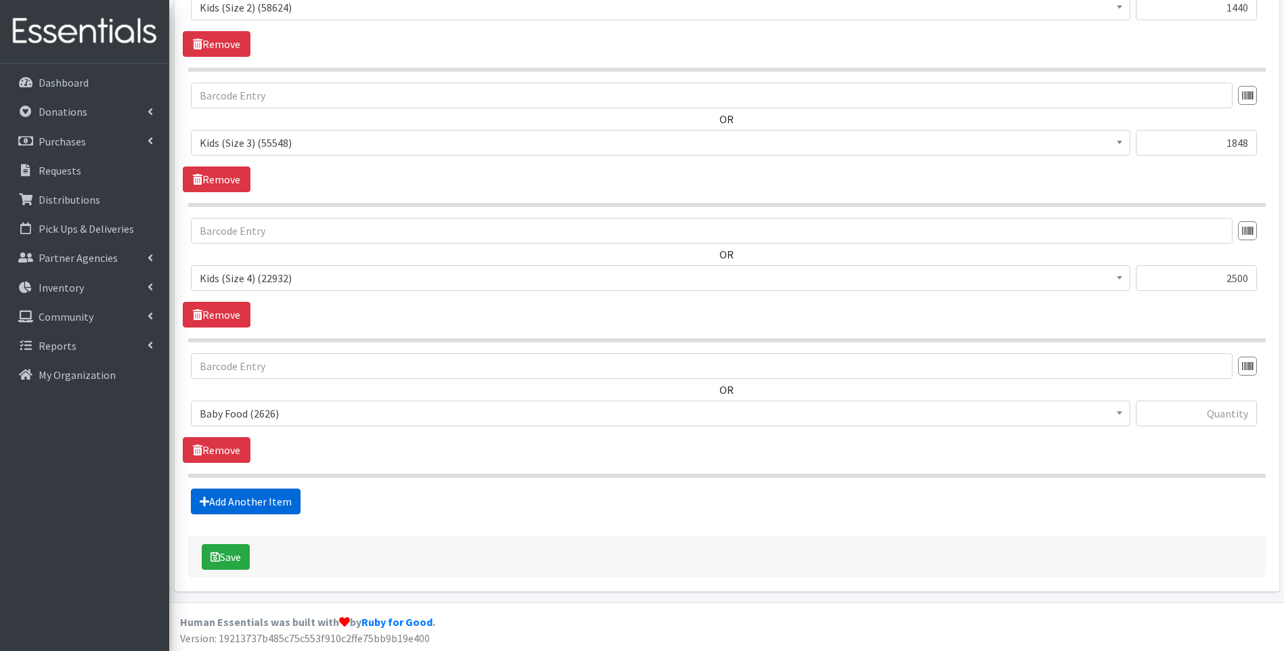
scroll to position [882, 0]
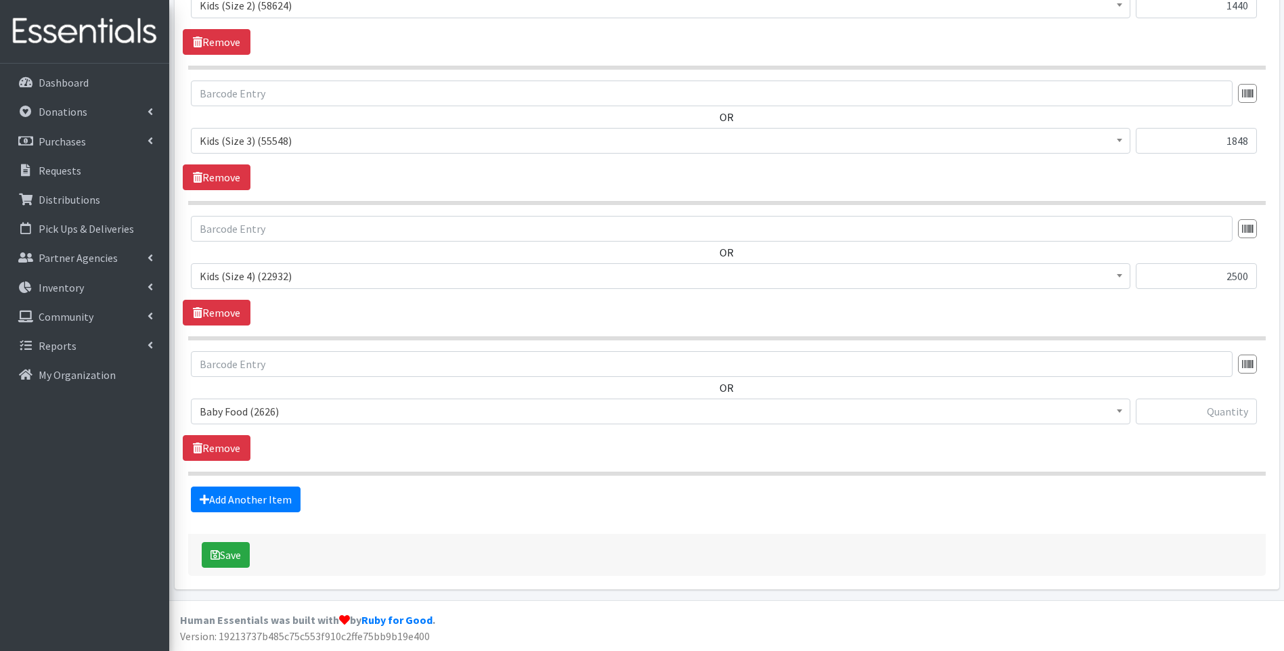
click at [313, 409] on span "Baby Food (2626)" at bounding box center [661, 411] width 922 height 19
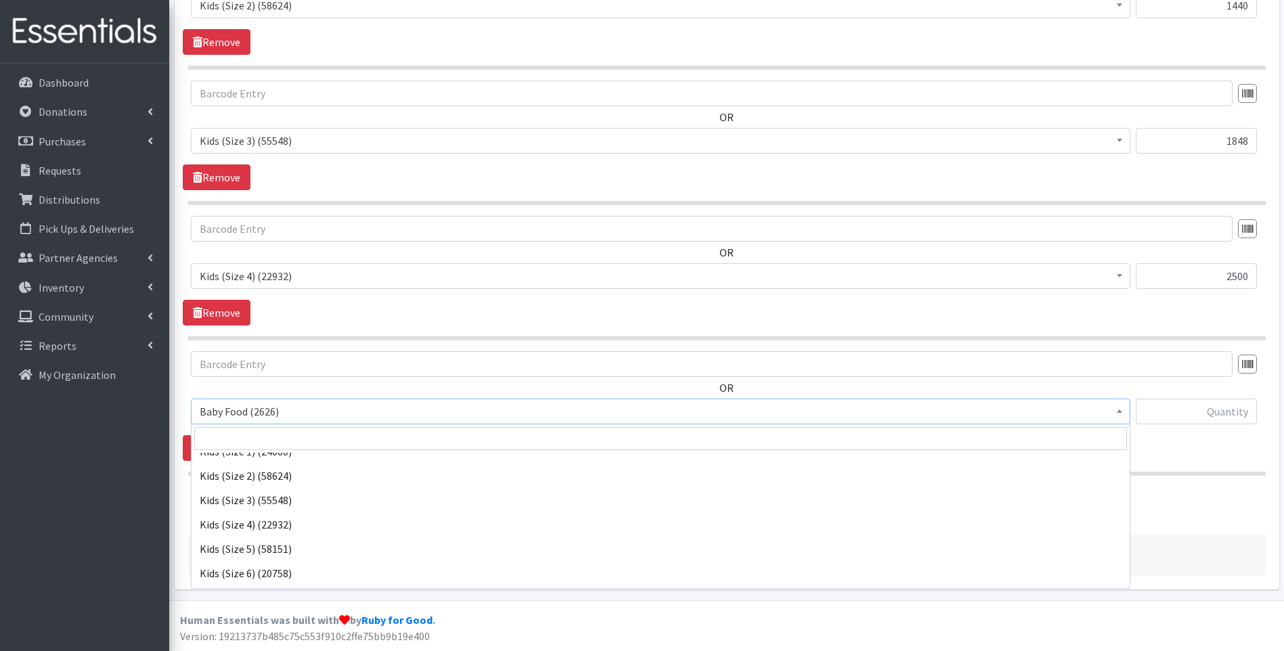
scroll to position [225, 0]
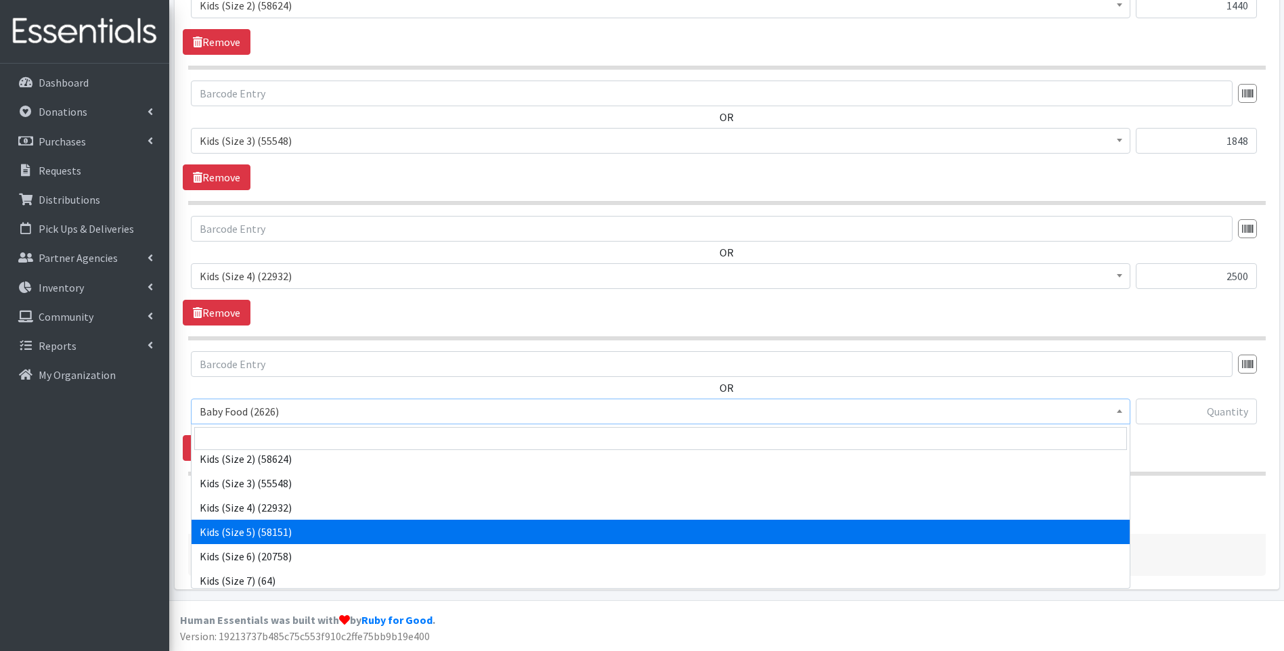
select select "10042"
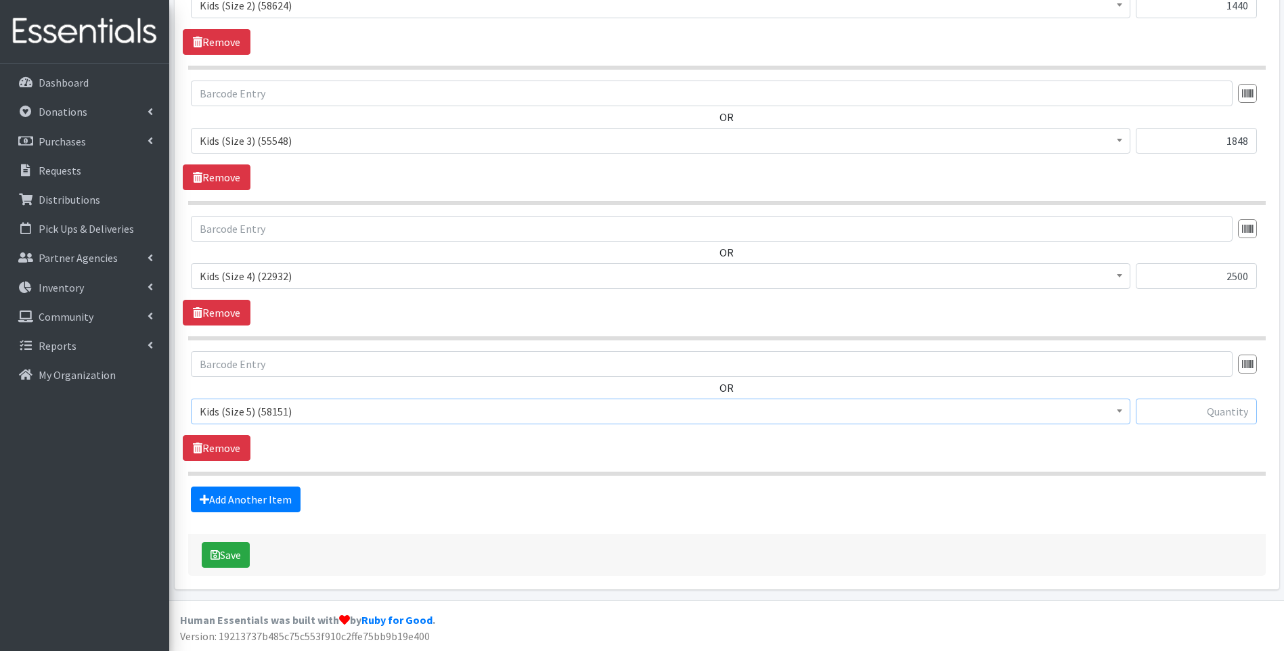
click at [1204, 411] on input "text" at bounding box center [1196, 412] width 121 height 26
type input "2550"
click at [246, 504] on link "Add Another Item" at bounding box center [246, 500] width 110 height 26
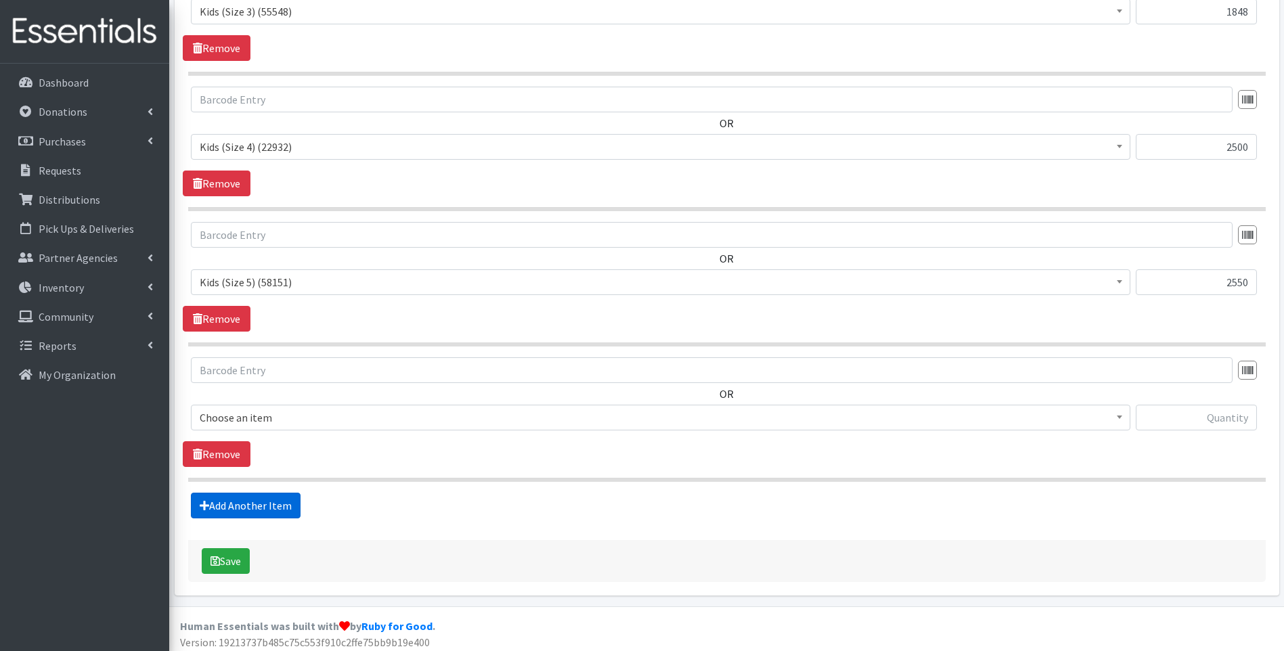
scroll to position [1018, 0]
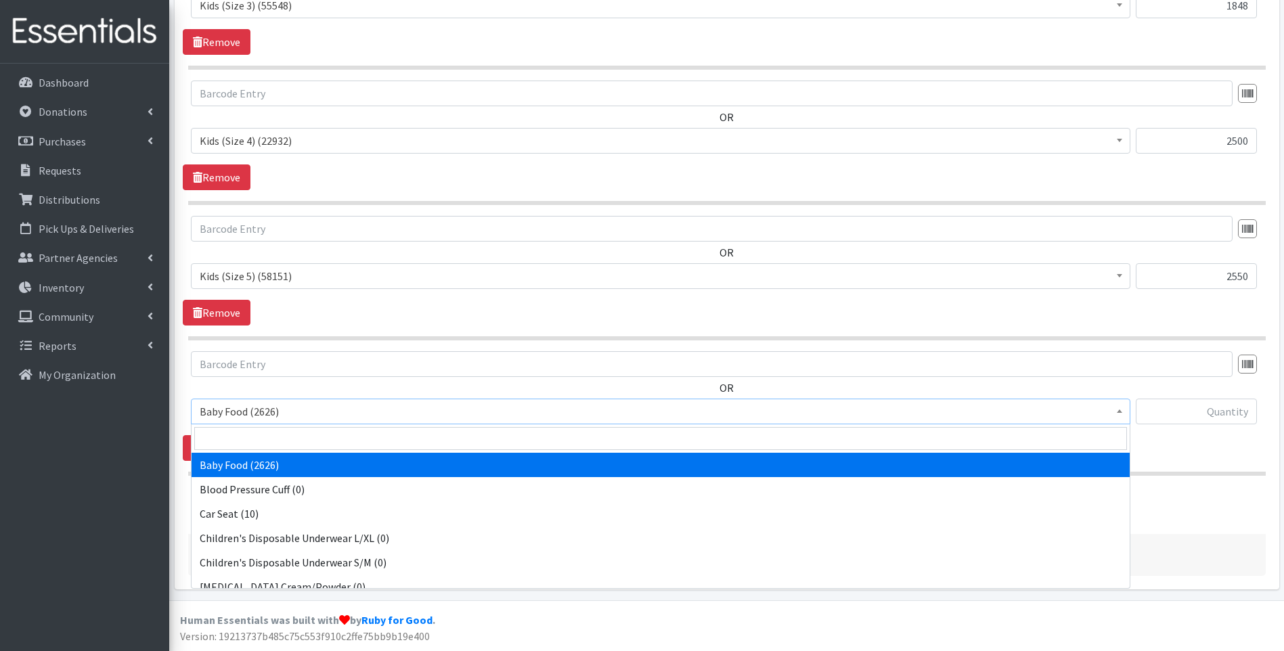
click at [286, 411] on span "Baby Food (2626)" at bounding box center [661, 411] width 922 height 19
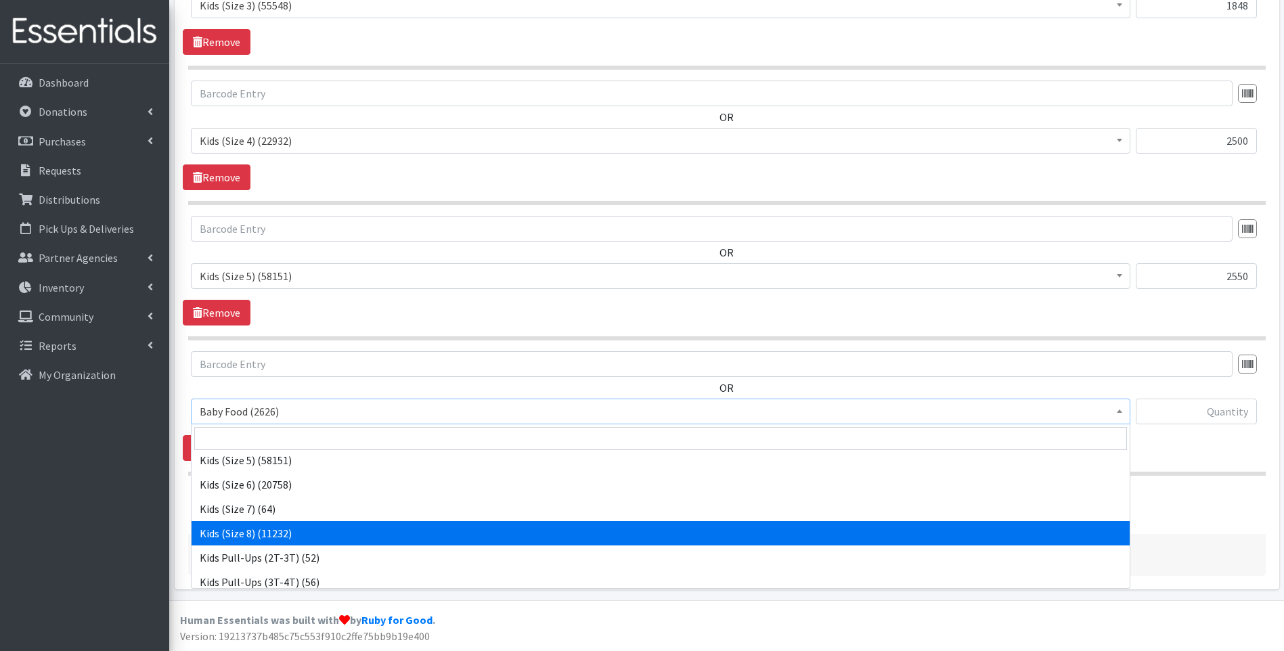
scroll to position [316, 0]
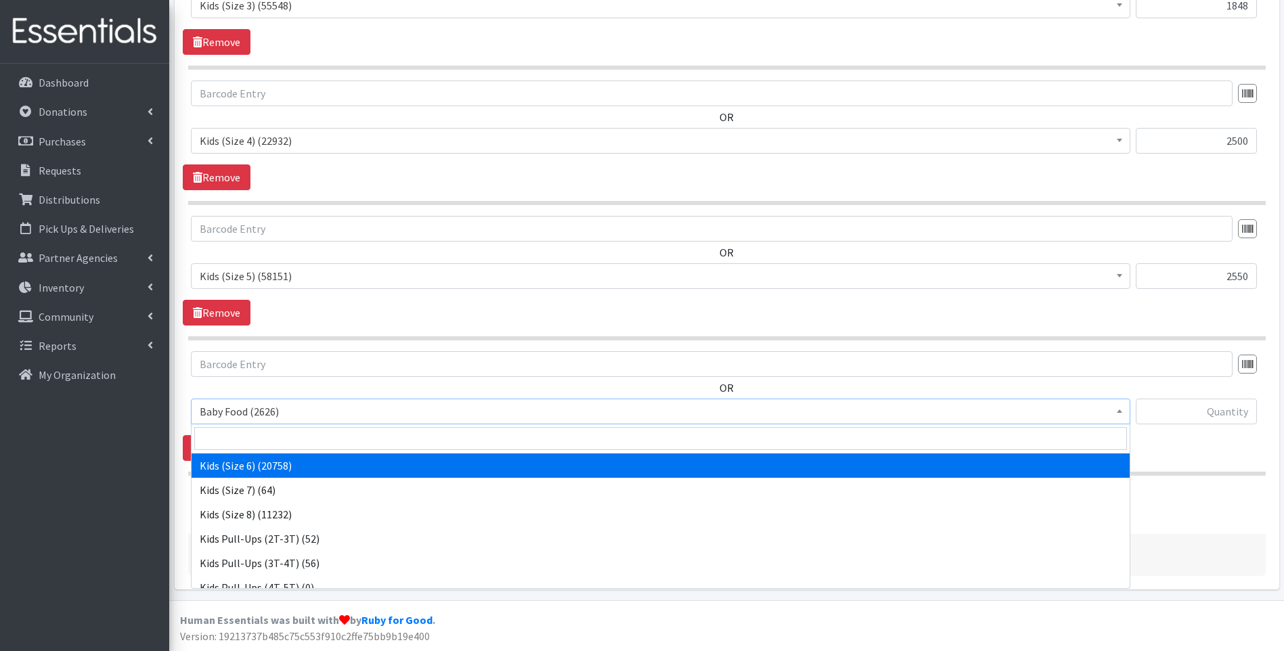
select select "10062"
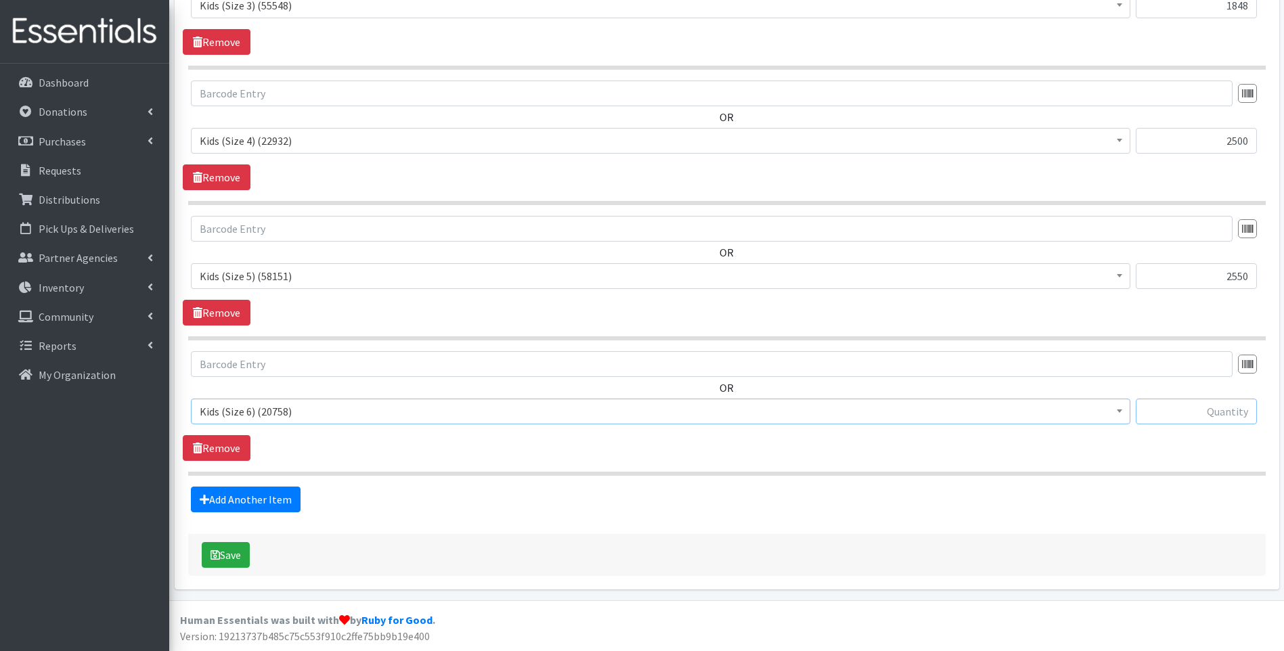
click at [1203, 409] on input "text" at bounding box center [1196, 412] width 121 height 26
type input "1890"
click at [244, 499] on link "Add Another Item" at bounding box center [246, 500] width 110 height 26
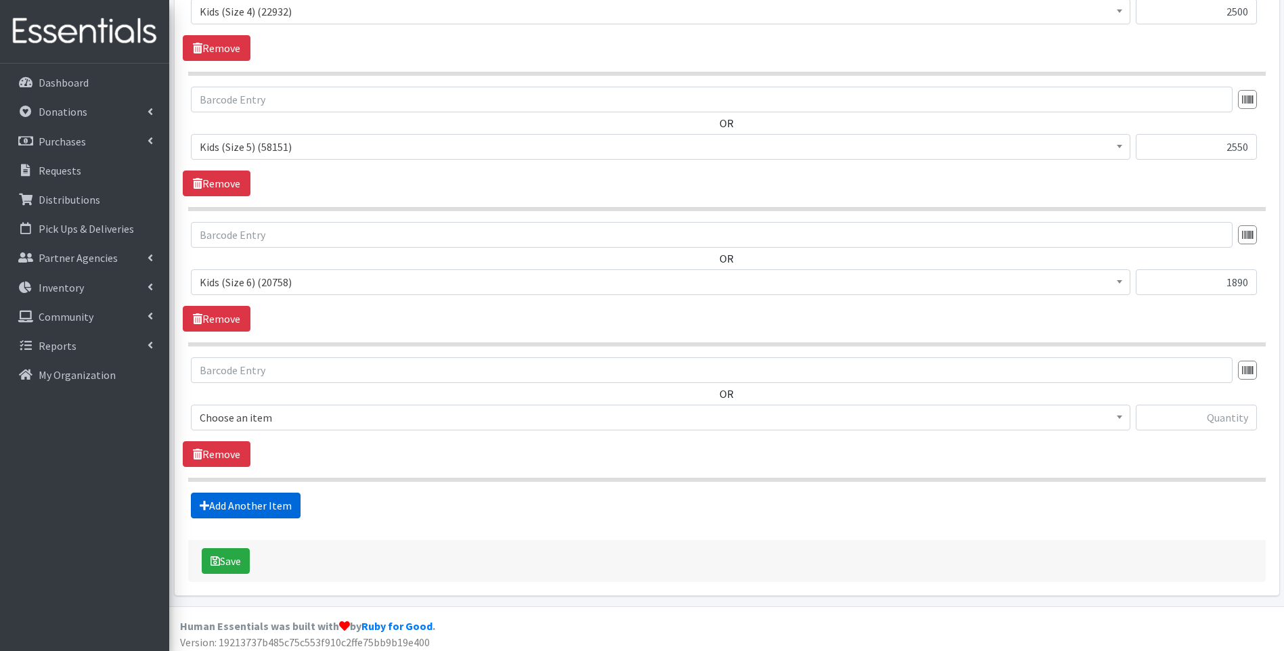
scroll to position [1153, 0]
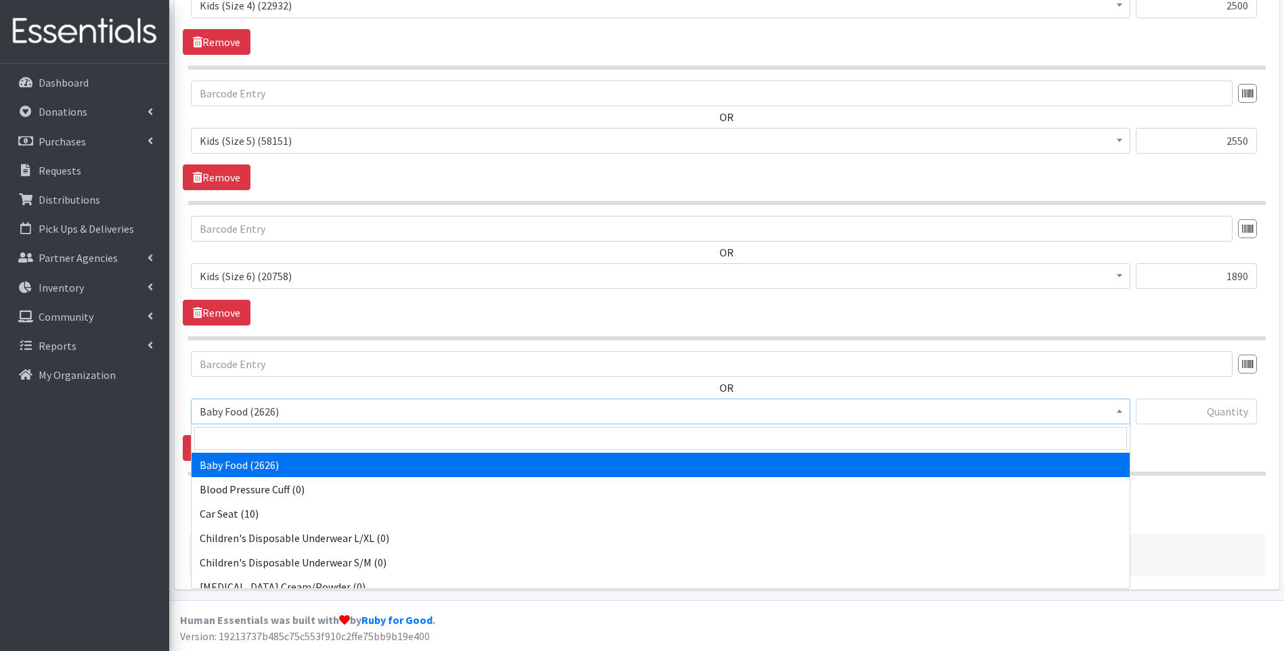
drag, startPoint x: 331, startPoint y: 410, endPoint x: 330, endPoint y: 439, distance: 28.4
click at [331, 411] on span "Baby Food (2626)" at bounding box center [661, 411] width 922 height 19
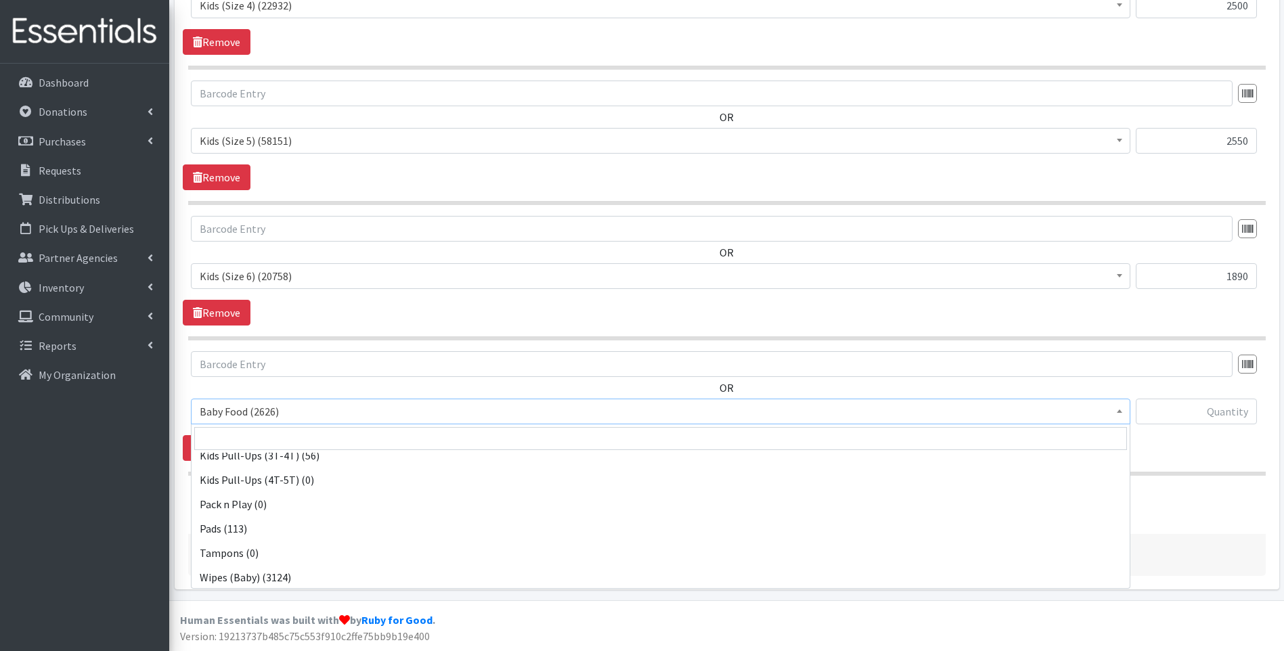
scroll to position [425, 0]
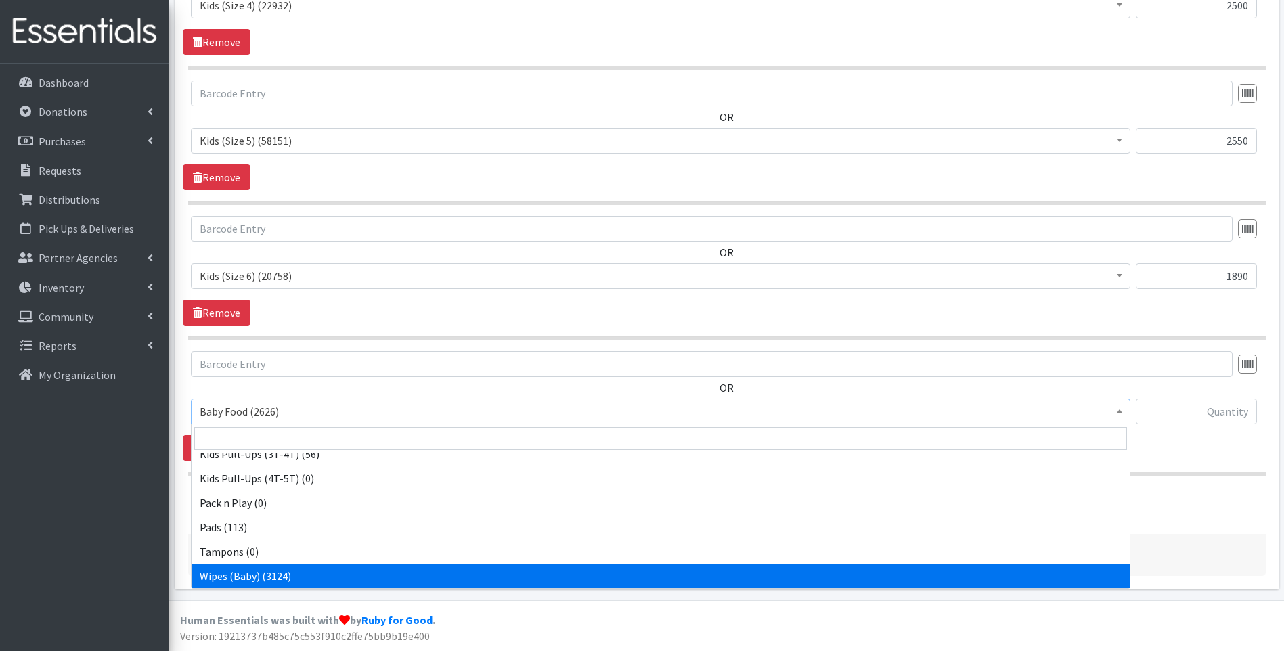
select select "10041"
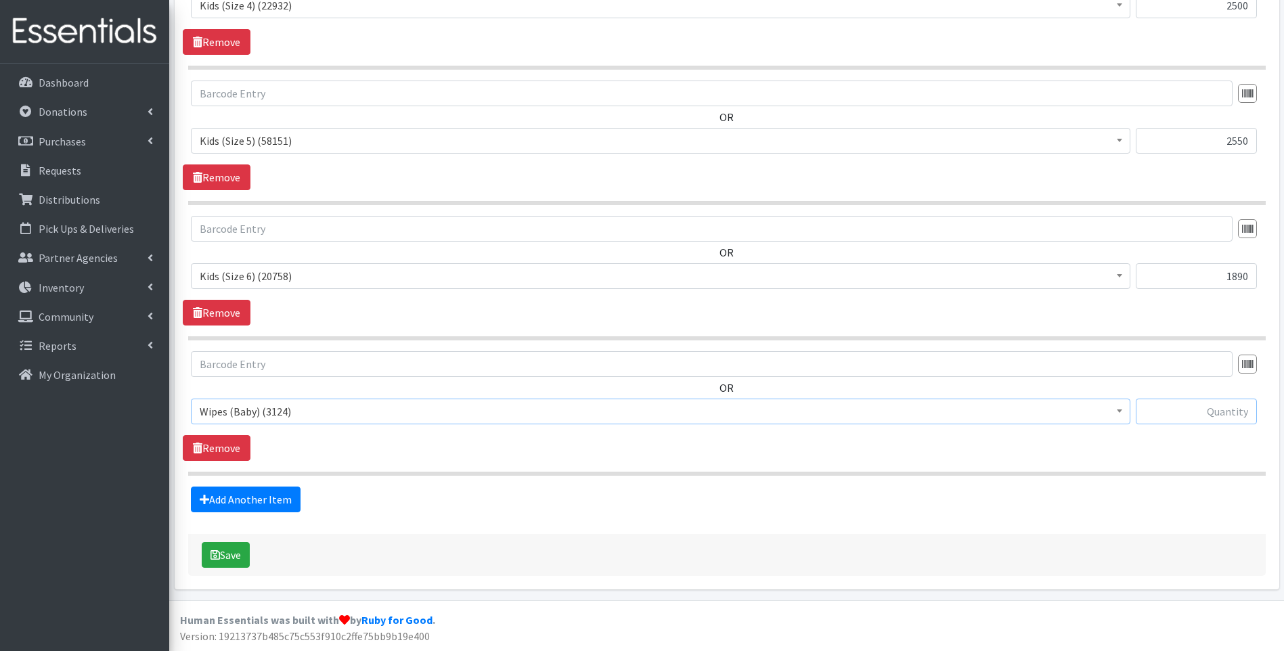
click at [1222, 409] on input "text" at bounding box center [1196, 412] width 121 height 26
type input "168"
click at [252, 506] on link "Add Another Item" at bounding box center [246, 500] width 110 height 26
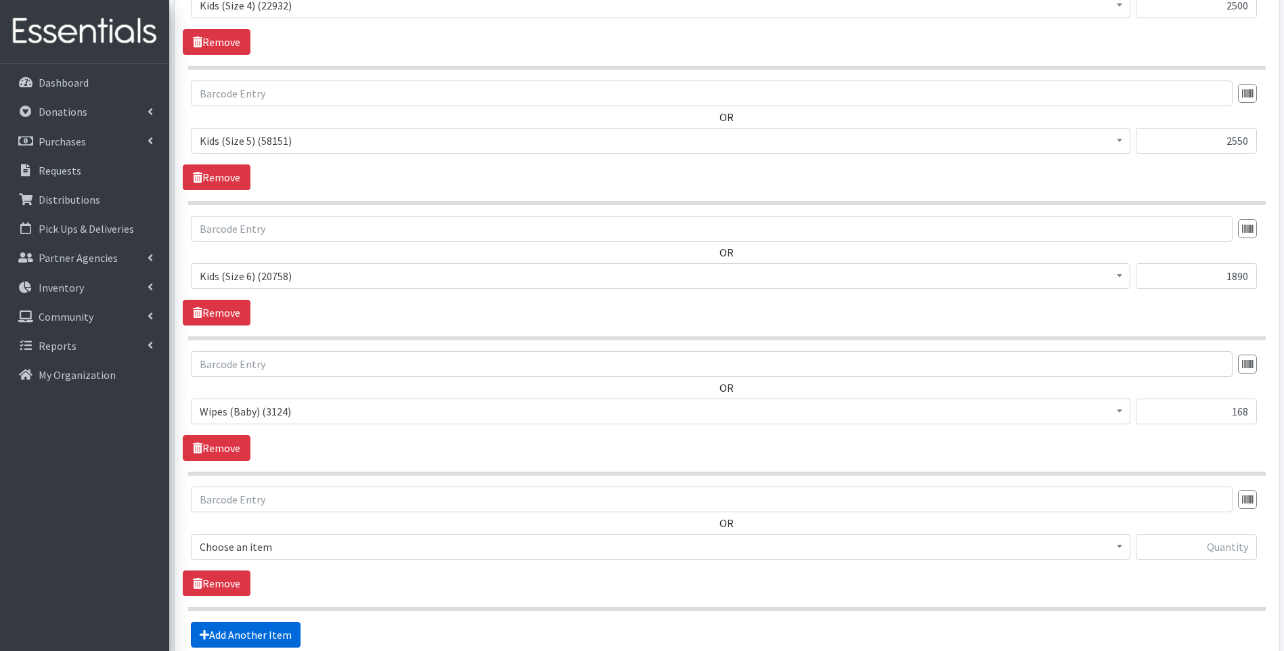
scroll to position [1289, 0]
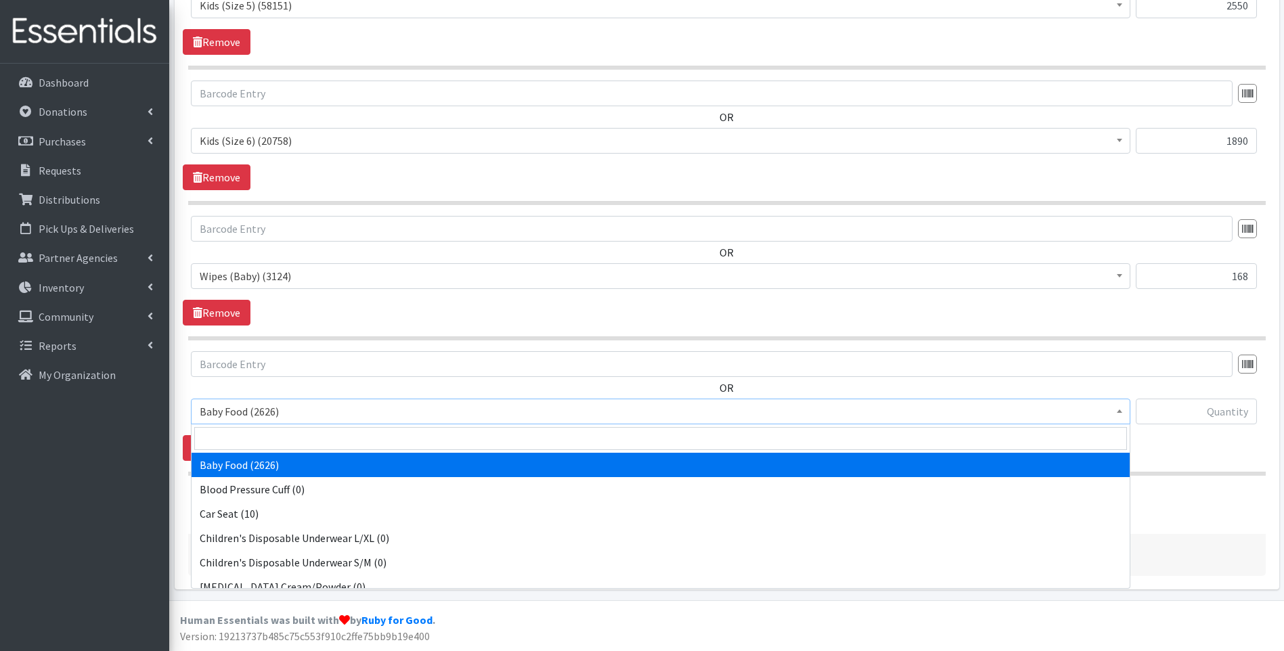
click at [281, 419] on span "Baby Food (2626)" at bounding box center [661, 411] width 922 height 19
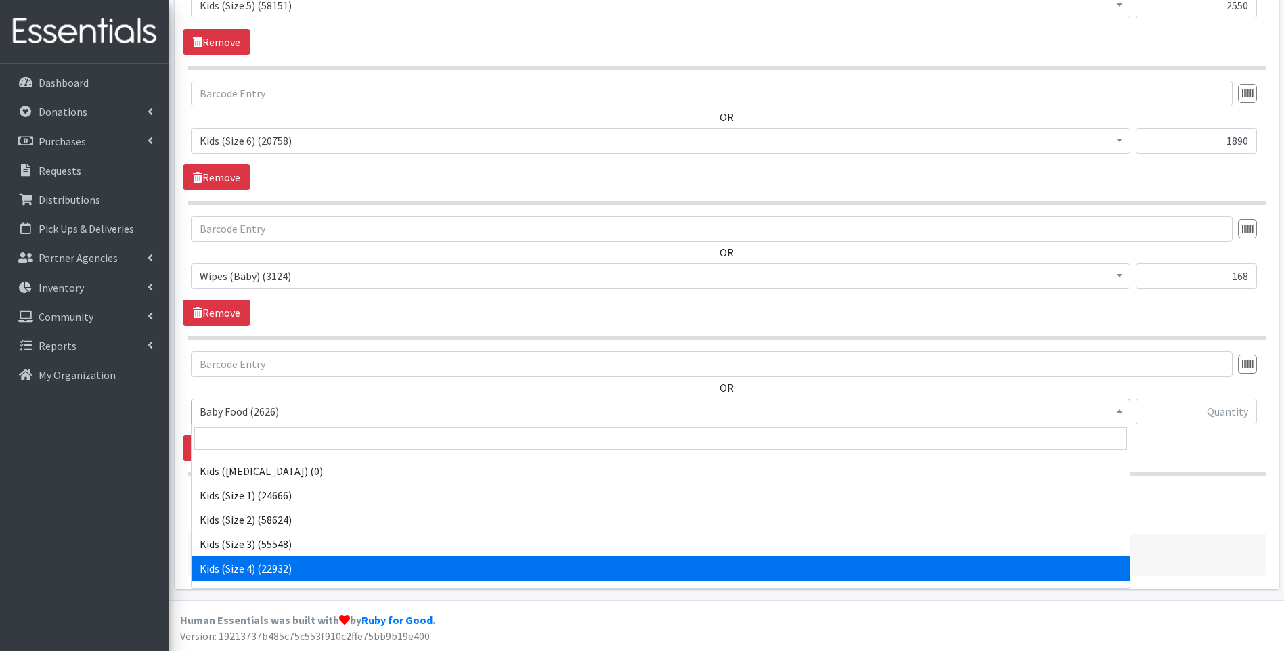
scroll to position [0, 0]
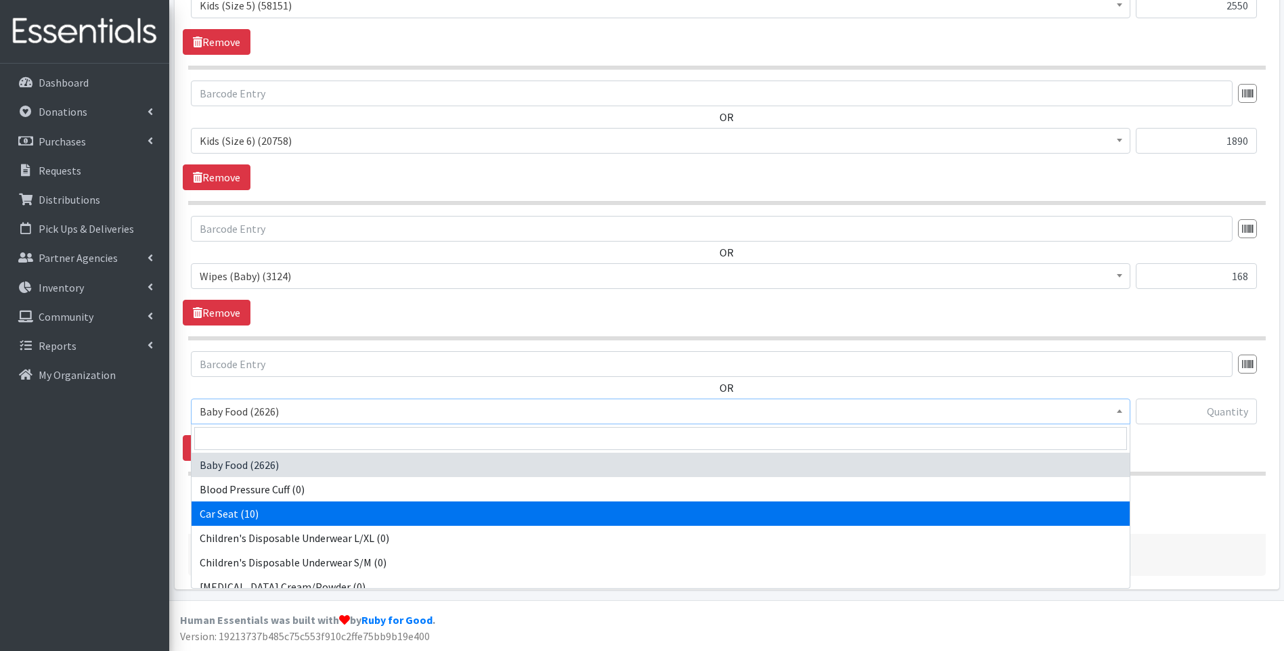
select select "12362"
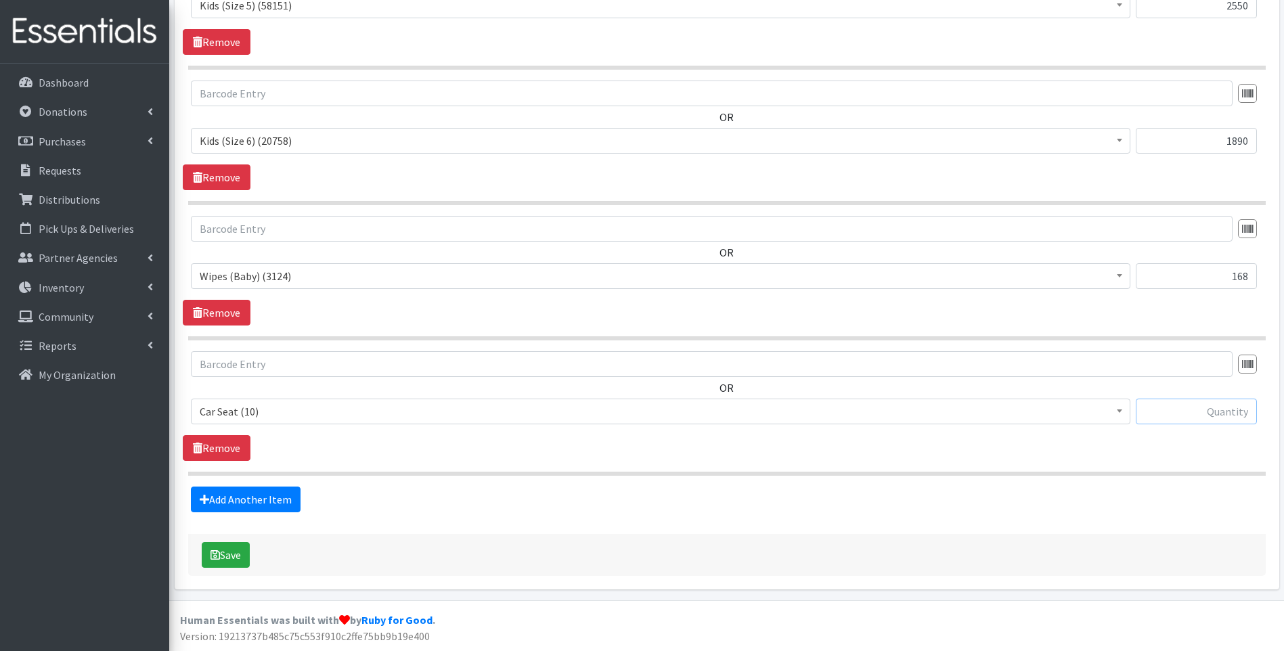
click at [1176, 415] on input "text" at bounding box center [1196, 412] width 121 height 26
type input "9"
click at [223, 550] on button "Save" at bounding box center [226, 555] width 48 height 26
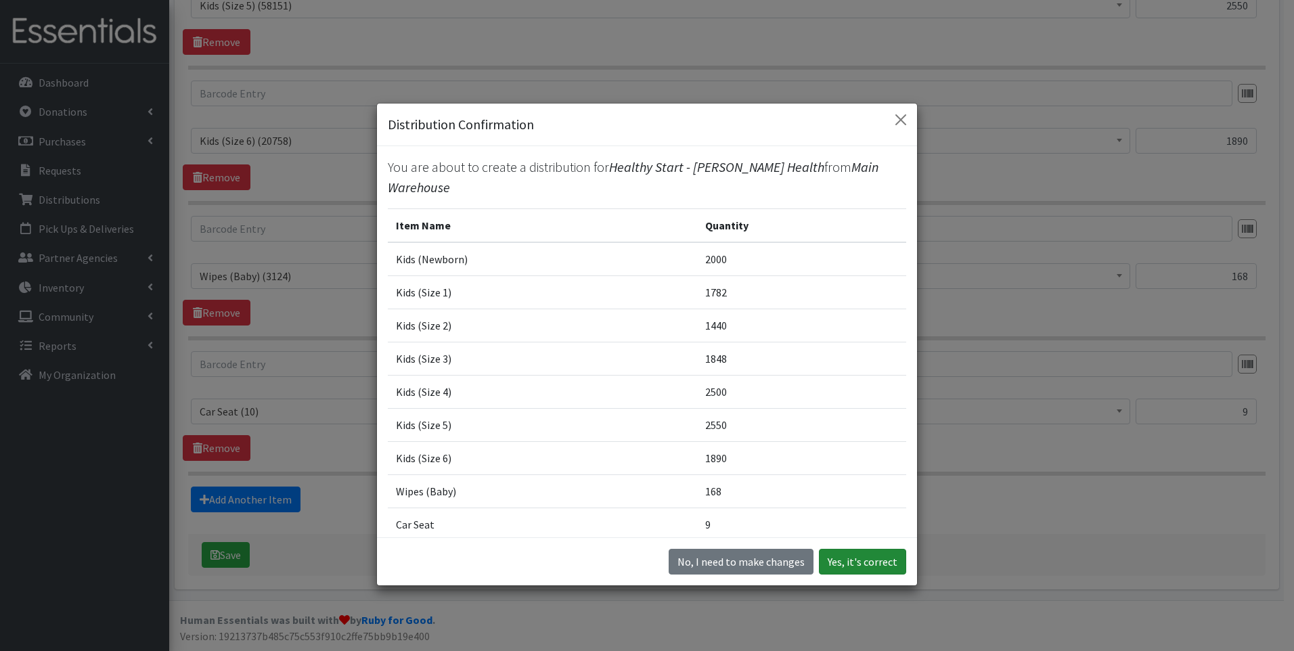
click at [851, 559] on button "Yes, it's correct" at bounding box center [862, 562] width 87 height 26
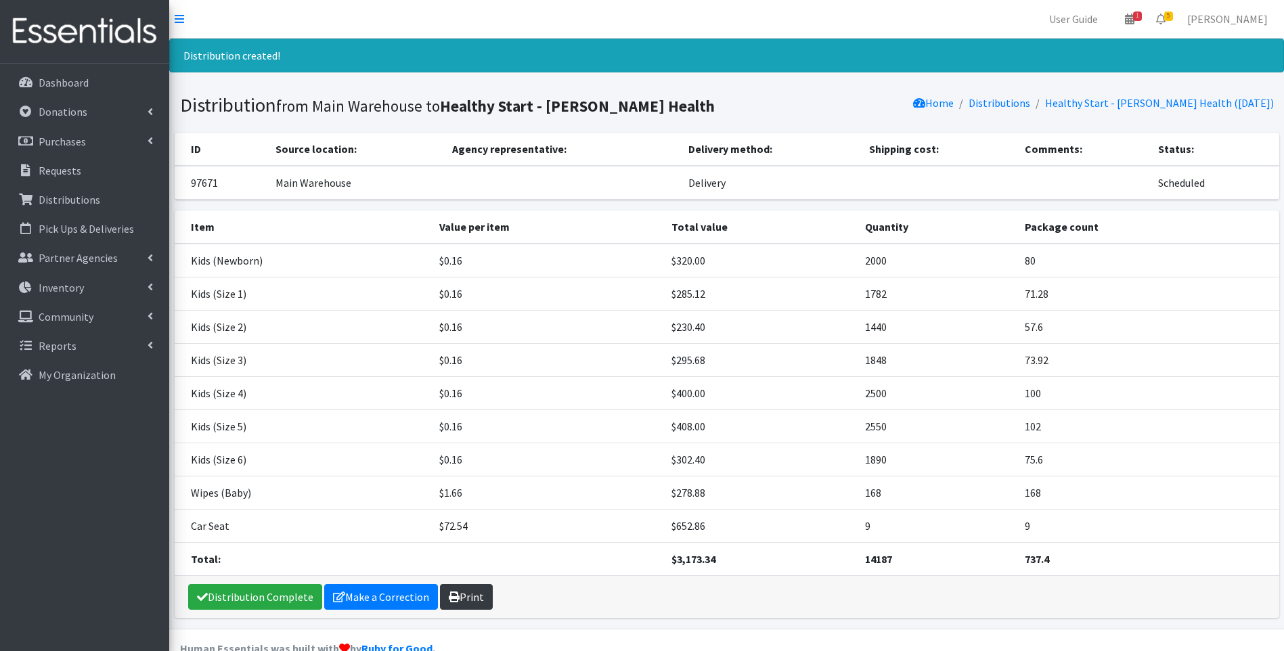
click at [454, 604] on link "Print" at bounding box center [466, 597] width 53 height 26
click at [223, 595] on link "Distribution Complete" at bounding box center [255, 597] width 134 height 26
